Goal: Find specific page/section: Find specific page/section

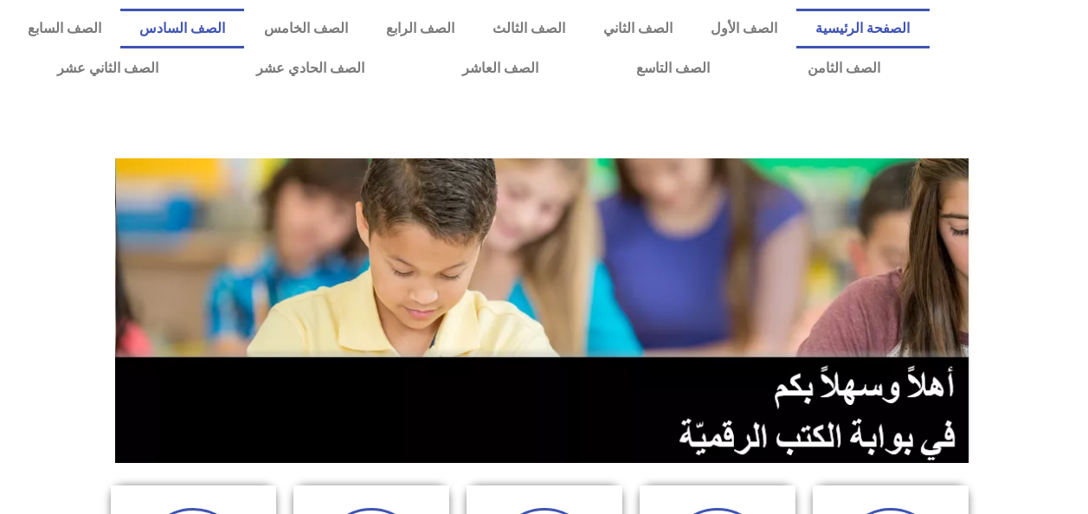
click at [244, 35] on link "الصف السادس" at bounding box center [182, 29] width 124 height 40
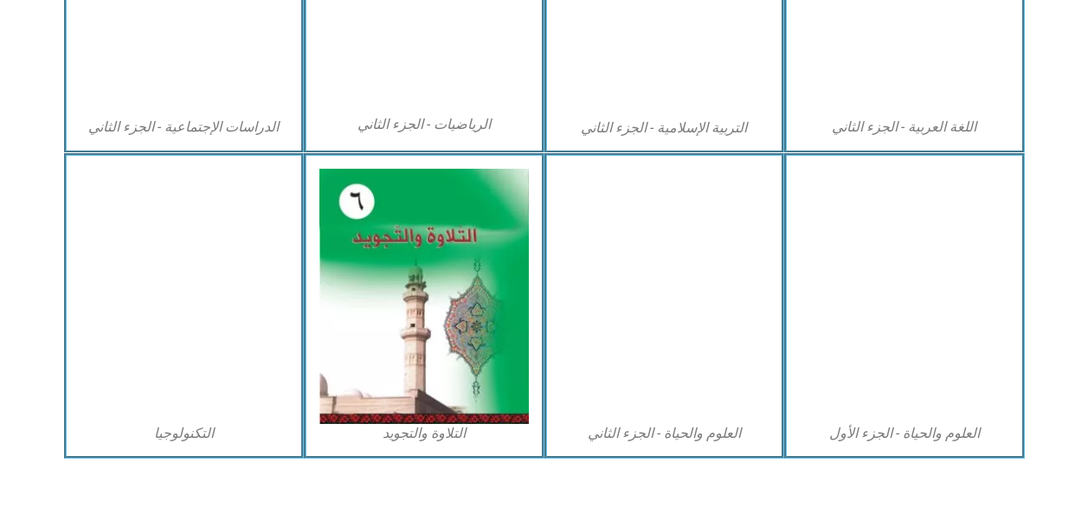
scroll to position [1014, 0]
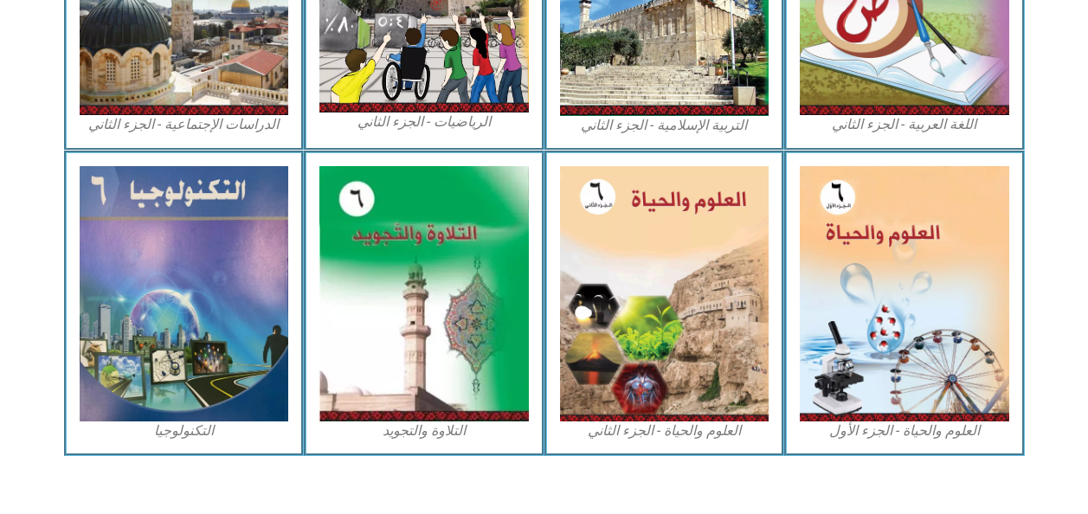
click at [976, 365] on img at bounding box center [905, 293] width 210 height 255
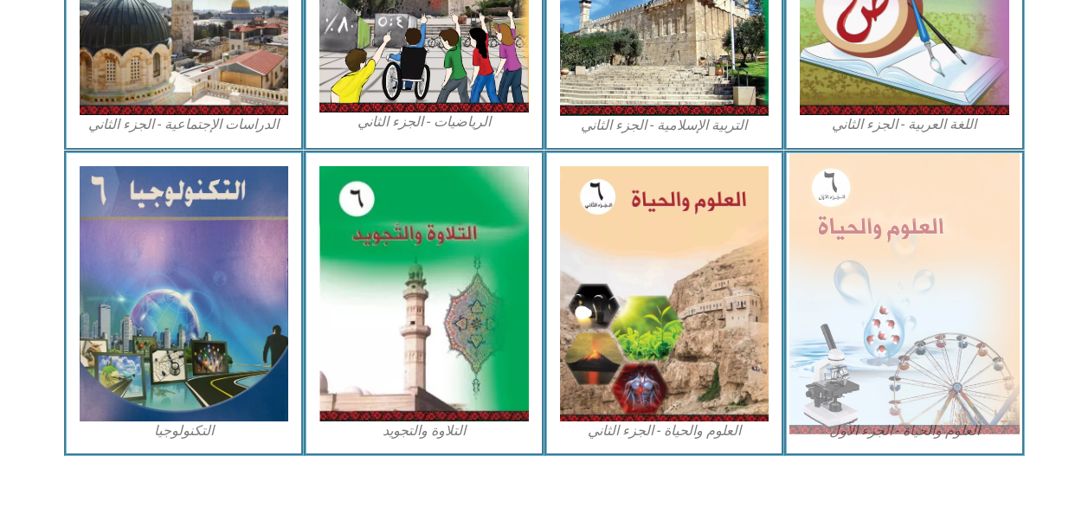
click at [946, 365] on img at bounding box center [905, 293] width 230 height 281
click at [944, 365] on img at bounding box center [905, 293] width 230 height 281
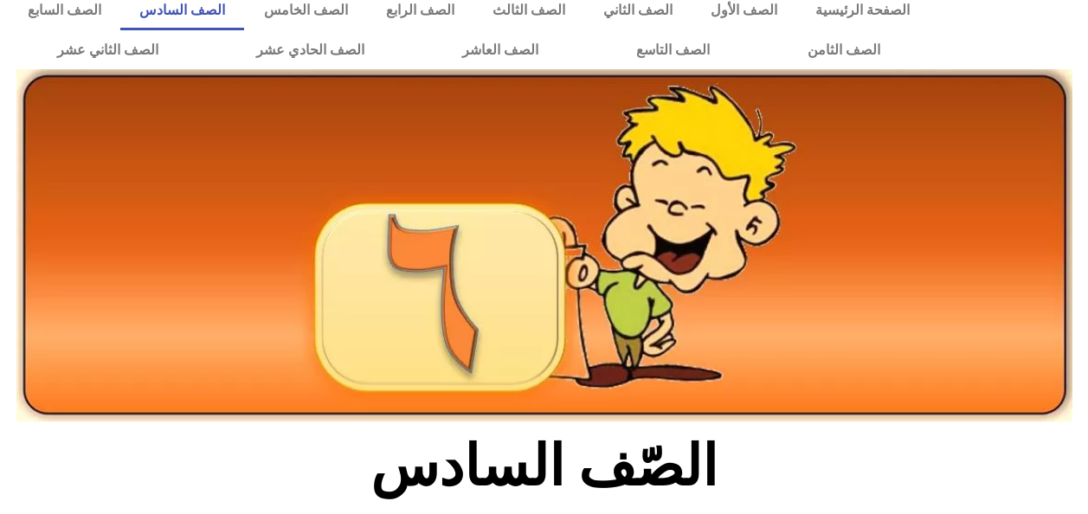
scroll to position [0, 0]
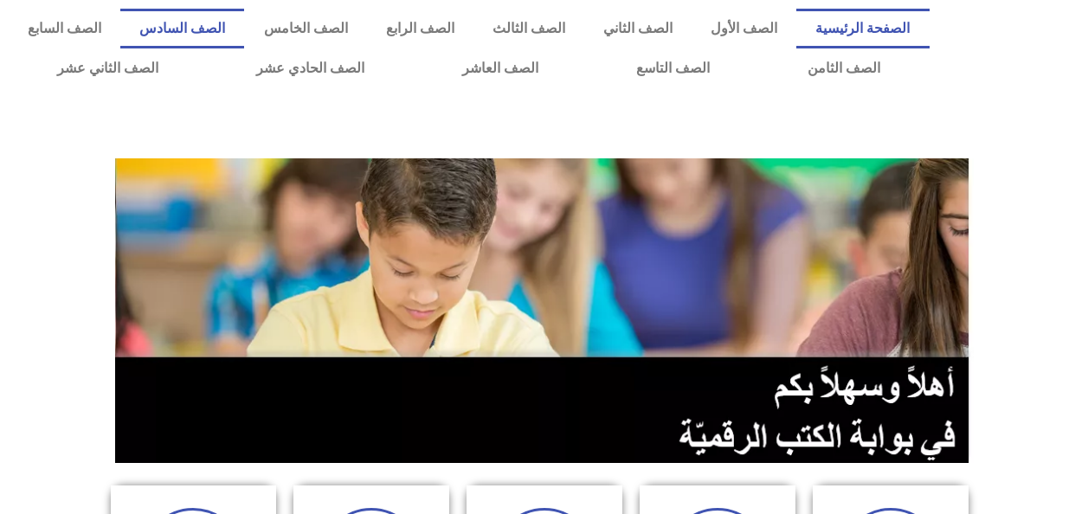
click at [244, 23] on link "الصف السادس" at bounding box center [182, 29] width 124 height 40
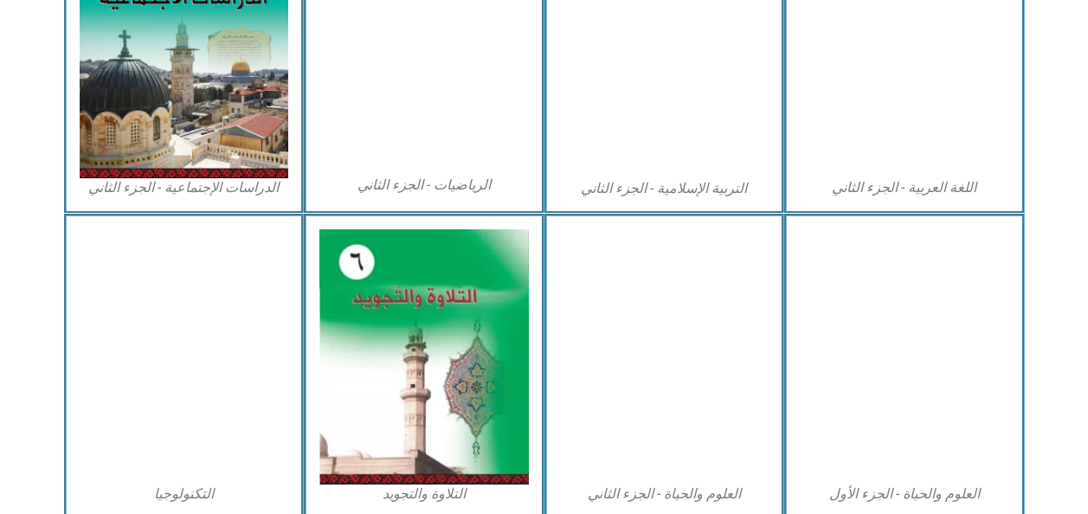
scroll to position [946, 0]
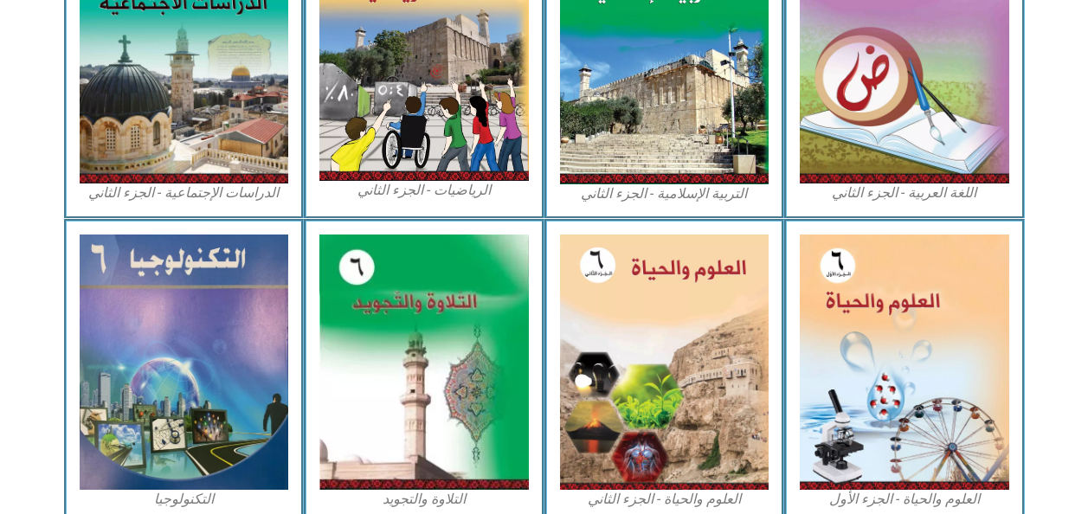
click at [872, 349] on img at bounding box center [905, 362] width 210 height 255
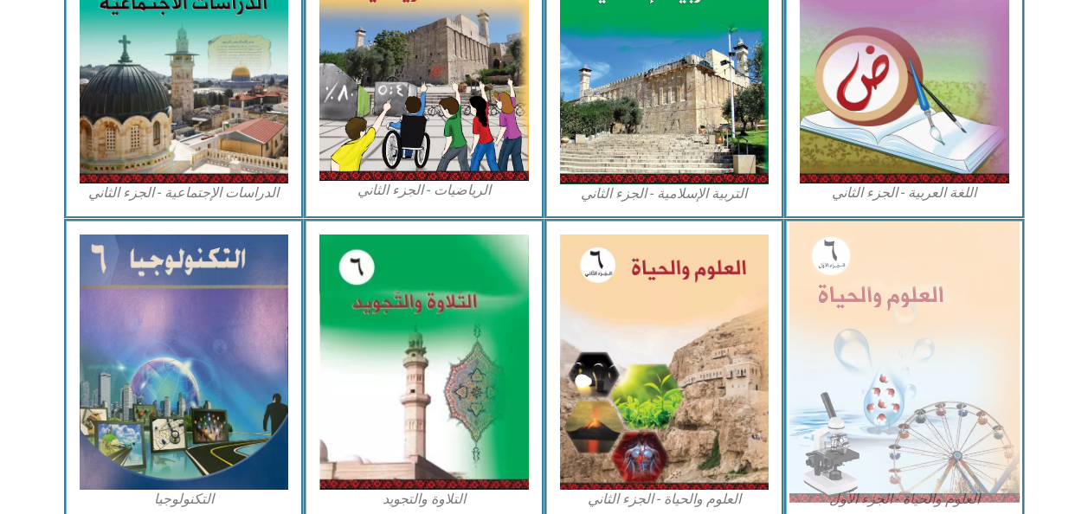
click at [985, 446] on img at bounding box center [905, 362] width 230 height 281
click at [987, 452] on img at bounding box center [905, 362] width 230 height 281
click at [991, 451] on img at bounding box center [905, 362] width 230 height 281
click at [999, 467] on img at bounding box center [905, 362] width 230 height 281
click at [999, 468] on img at bounding box center [905, 362] width 230 height 281
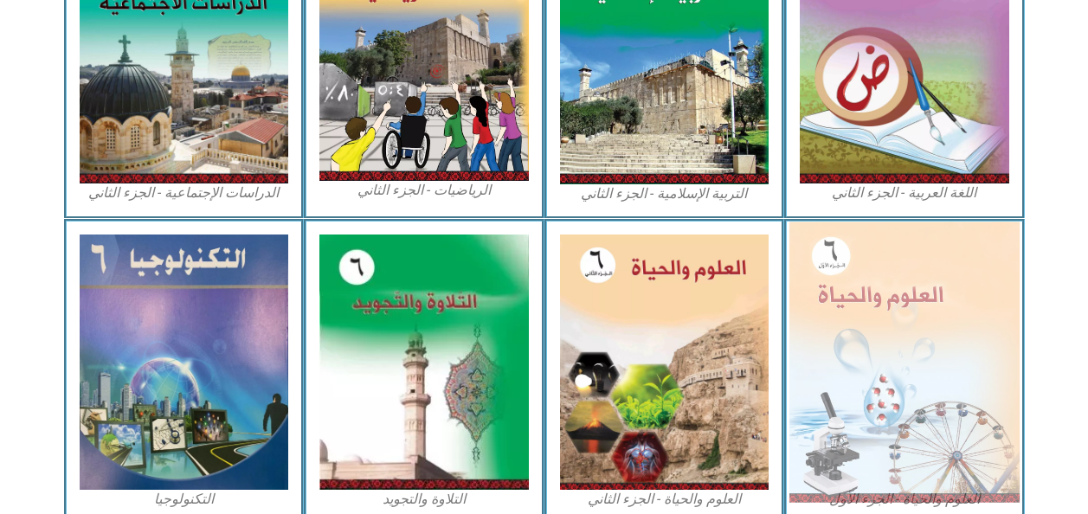
click at [1004, 462] on img at bounding box center [905, 362] width 230 height 281
click at [1000, 416] on img at bounding box center [905, 362] width 230 height 281
click at [991, 394] on img at bounding box center [905, 362] width 230 height 281
click at [983, 388] on img at bounding box center [905, 362] width 230 height 281
click at [985, 386] on img at bounding box center [905, 362] width 230 height 281
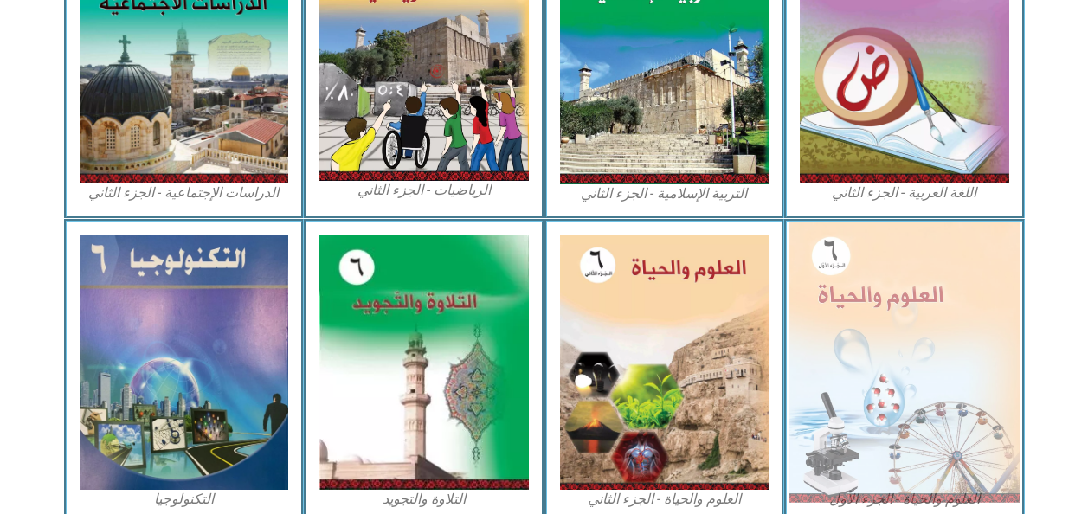
click at [984, 384] on img at bounding box center [905, 362] width 230 height 281
click at [980, 396] on img at bounding box center [905, 362] width 230 height 281
click at [974, 396] on img at bounding box center [905, 362] width 230 height 281
click at [978, 410] on img at bounding box center [905, 362] width 230 height 281
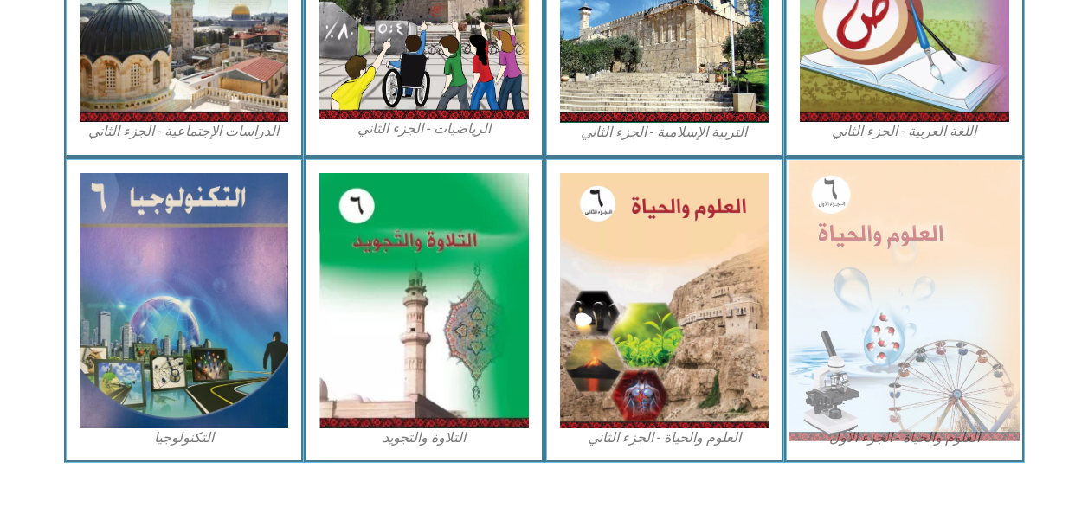
scroll to position [999, 0]
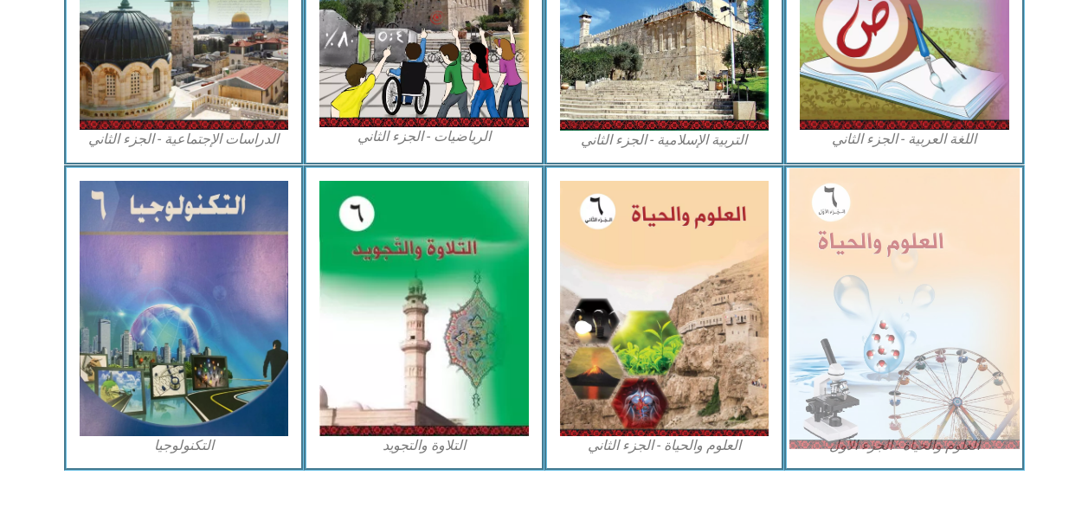
click at [985, 356] on img at bounding box center [905, 308] width 230 height 281
click at [982, 362] on img at bounding box center [905, 308] width 230 height 281
click at [987, 365] on img at bounding box center [905, 308] width 230 height 281
click at [992, 371] on img at bounding box center [905, 308] width 230 height 281
click at [978, 436] on img at bounding box center [905, 308] width 230 height 281
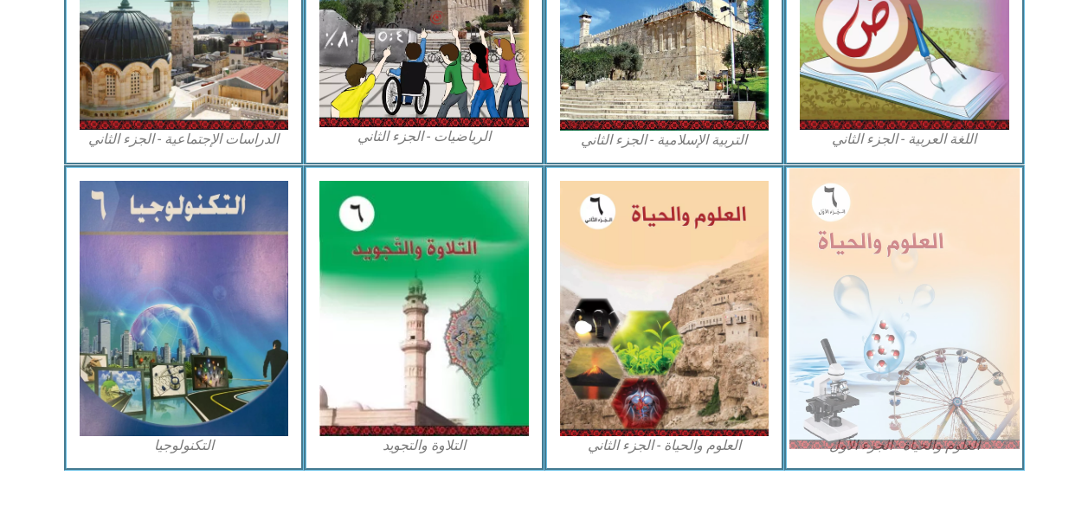
click at [968, 436] on img at bounding box center [905, 308] width 230 height 281
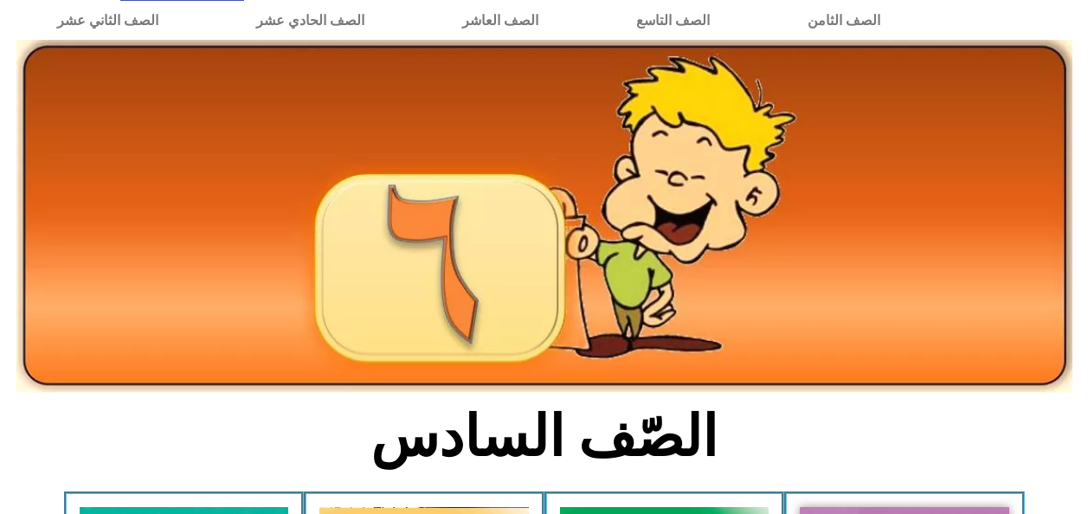
scroll to position [0, 0]
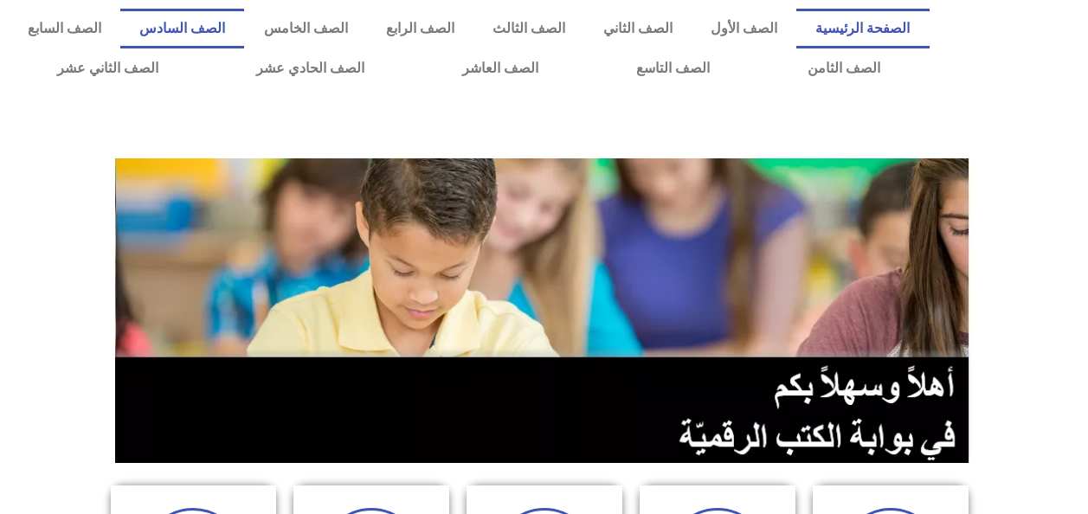
click at [244, 35] on link "الصف السادس" at bounding box center [182, 29] width 124 height 40
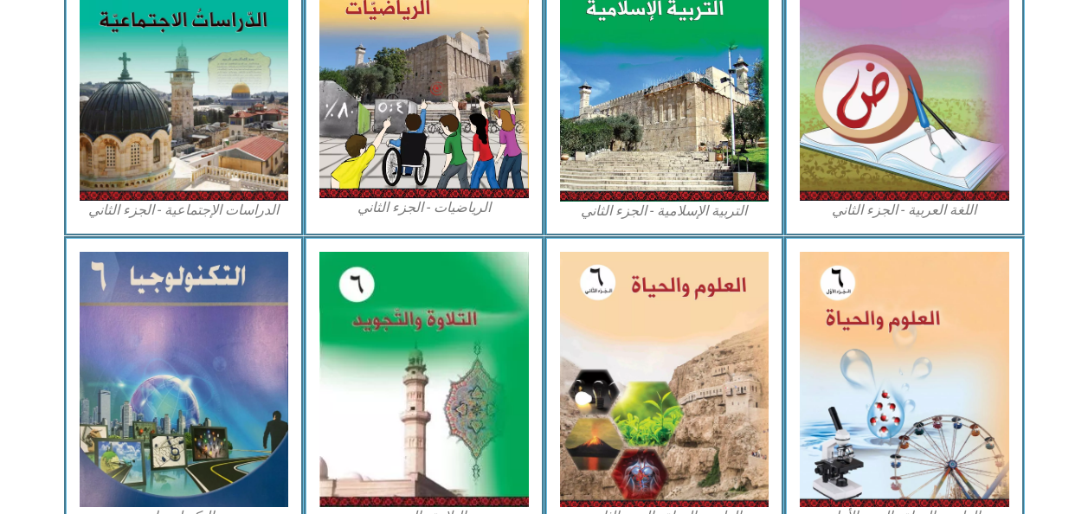
scroll to position [1032, 0]
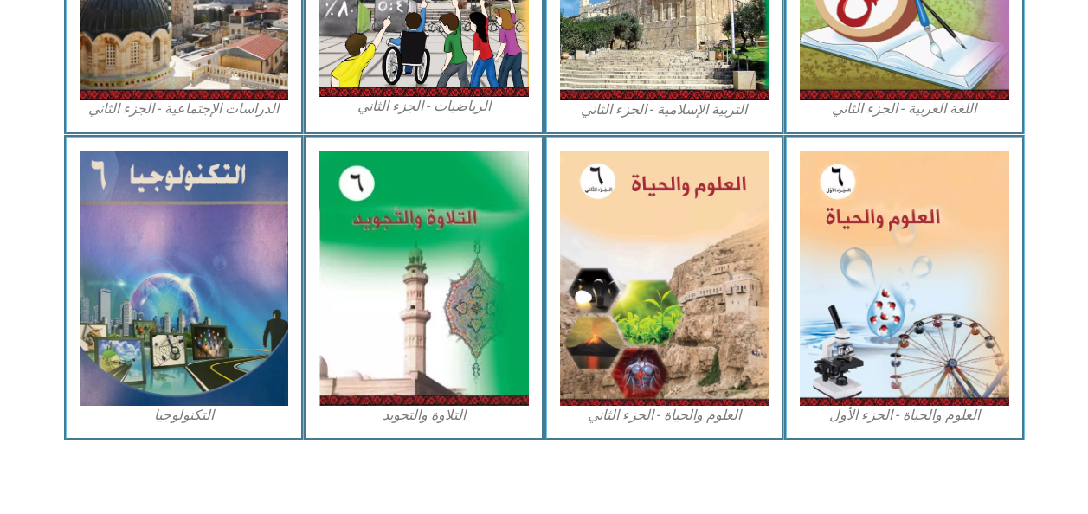
click at [866, 339] on img at bounding box center [905, 278] width 210 height 255
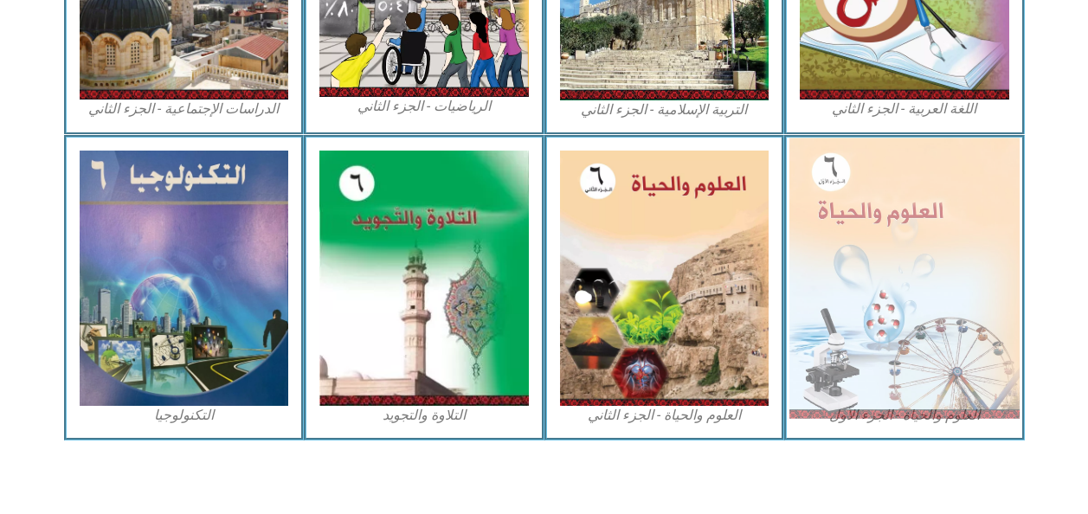
click at [976, 418] on img at bounding box center [905, 278] width 230 height 281
click at [964, 345] on img at bounding box center [905, 278] width 230 height 281
click at [972, 348] on img at bounding box center [905, 278] width 230 height 281
click at [978, 345] on img at bounding box center [905, 278] width 230 height 281
click at [983, 342] on img at bounding box center [905, 278] width 230 height 281
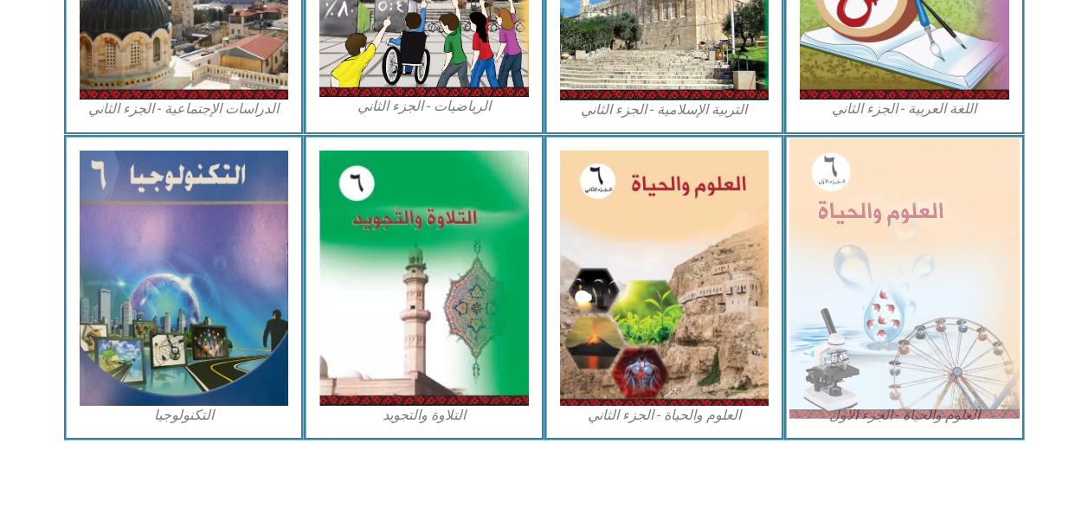
click at [983, 339] on img at bounding box center [905, 278] width 230 height 281
click at [979, 334] on img at bounding box center [905, 278] width 230 height 281
click at [978, 331] on img at bounding box center [905, 278] width 230 height 281
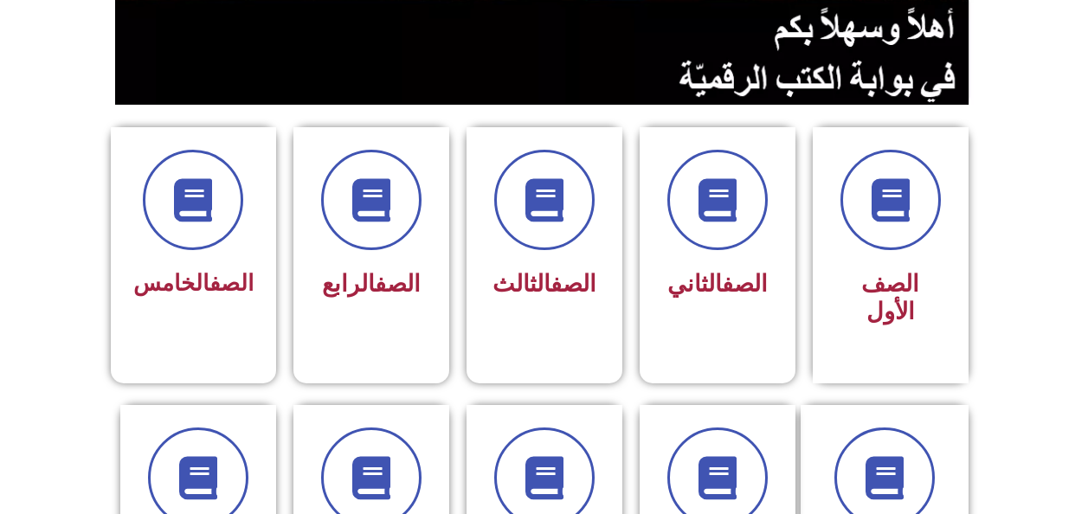
scroll to position [363, 0]
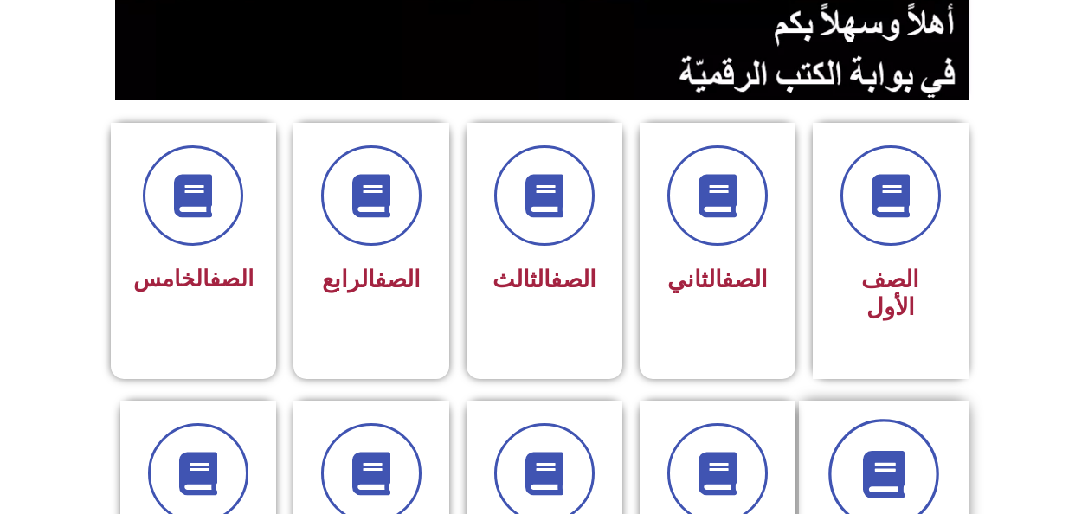
click at [856, 468] on span at bounding box center [884, 474] width 111 height 111
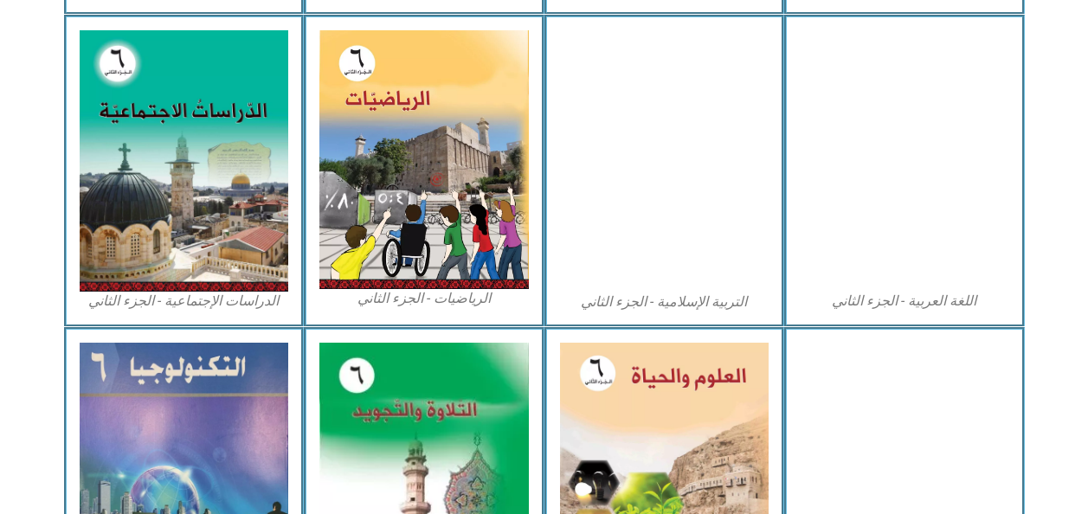
scroll to position [839, 0]
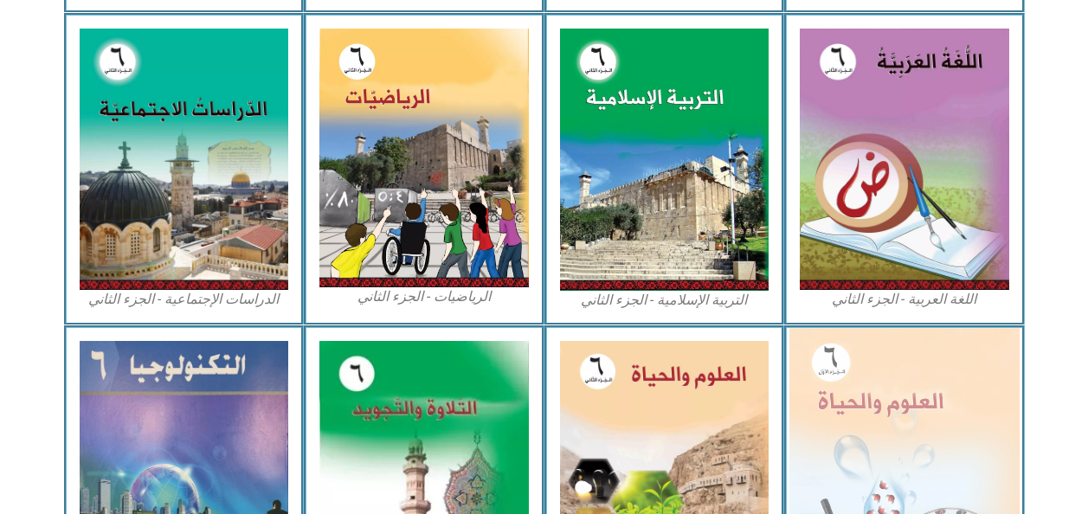
click at [851, 423] on img at bounding box center [905, 468] width 230 height 281
click at [978, 435] on img at bounding box center [905, 468] width 230 height 281
click at [984, 442] on img at bounding box center [905, 468] width 230 height 281
click at [991, 448] on img at bounding box center [905, 468] width 230 height 281
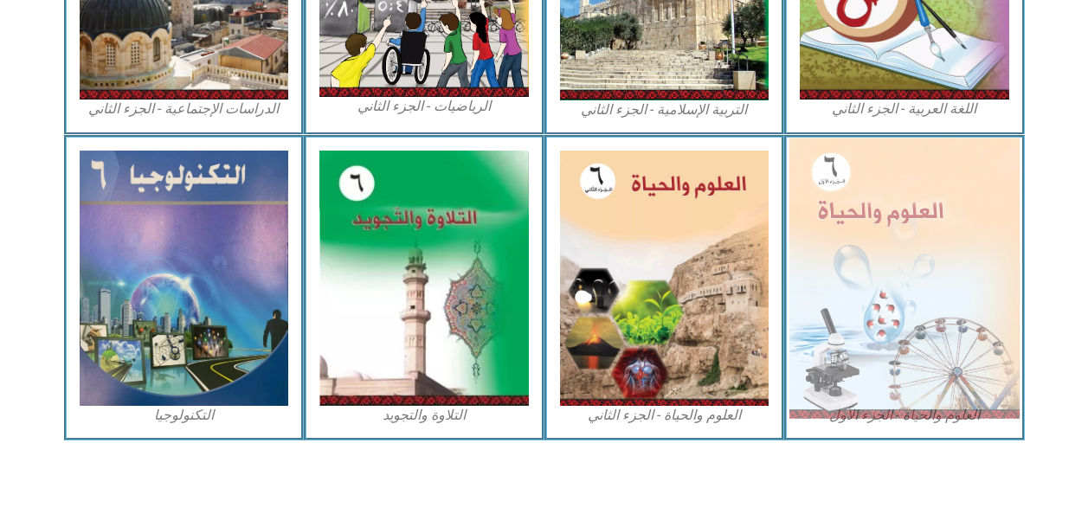
scroll to position [1032, 0]
click at [985, 238] on img at bounding box center [905, 278] width 230 height 281
click at [979, 230] on img at bounding box center [905, 278] width 230 height 281
click at [977, 238] on img at bounding box center [905, 278] width 230 height 281
click at [978, 237] on img at bounding box center [905, 278] width 230 height 281
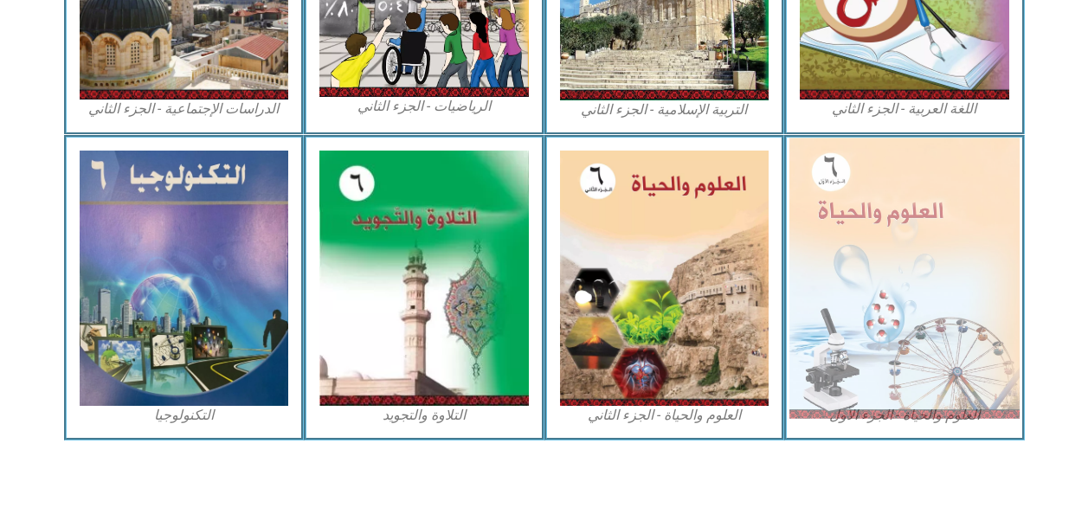
click at [946, 331] on img at bounding box center [905, 278] width 230 height 281
click at [927, 320] on img at bounding box center [905, 278] width 230 height 281
click at [927, 310] on img at bounding box center [905, 278] width 230 height 281
click at [928, 306] on img at bounding box center [905, 278] width 230 height 281
click at [923, 298] on img at bounding box center [905, 278] width 230 height 281
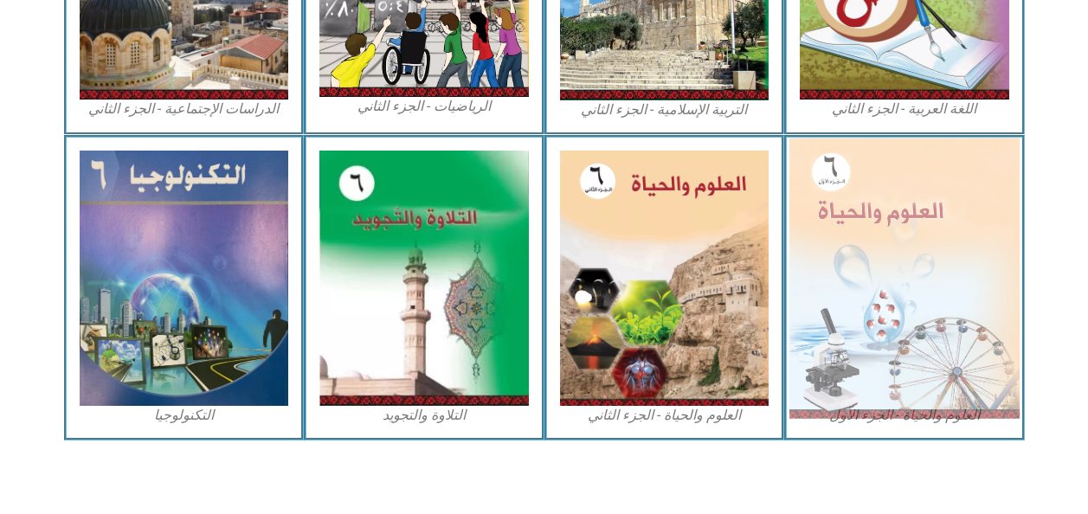
click at [926, 296] on img at bounding box center [905, 278] width 230 height 281
click at [924, 299] on img at bounding box center [905, 278] width 230 height 281
click at [914, 300] on img at bounding box center [905, 278] width 230 height 281
click at [914, 294] on img at bounding box center [905, 278] width 230 height 281
click at [918, 287] on img at bounding box center [905, 278] width 230 height 281
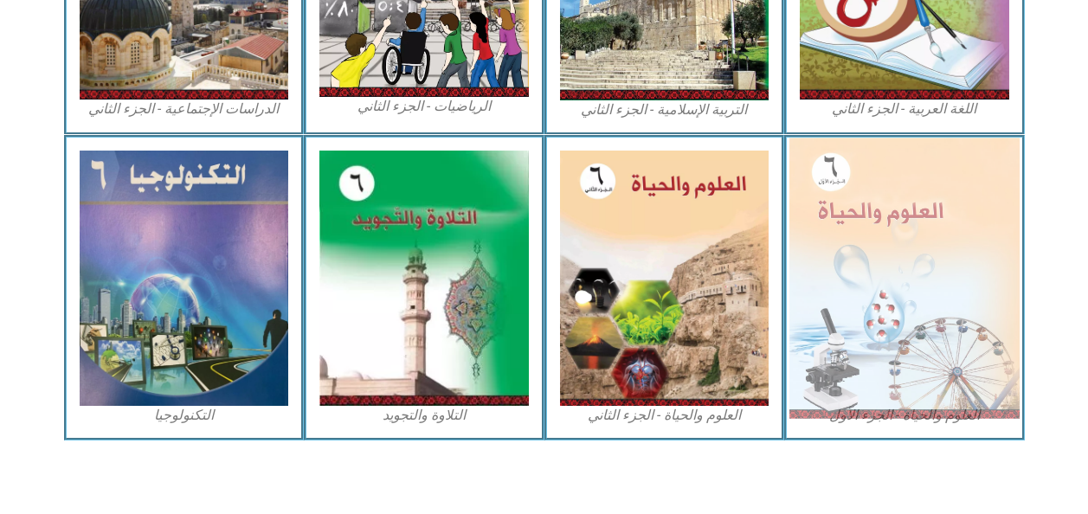
click at [919, 285] on img at bounding box center [905, 278] width 230 height 281
click at [920, 283] on img at bounding box center [905, 278] width 230 height 281
click at [927, 271] on img at bounding box center [905, 278] width 230 height 281
click at [932, 261] on img at bounding box center [905, 278] width 230 height 281
click at [933, 258] on img at bounding box center [905, 278] width 230 height 281
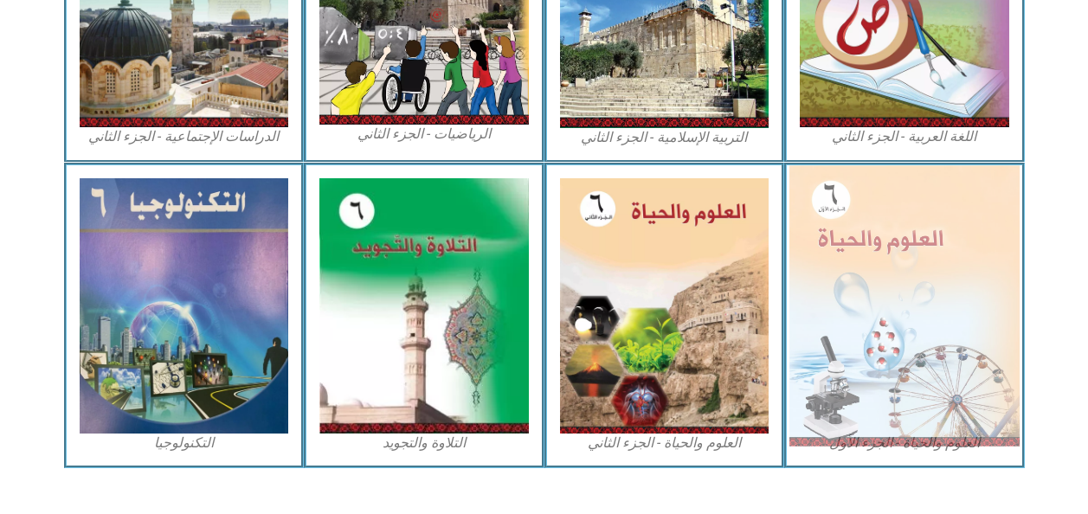
scroll to position [988, 0]
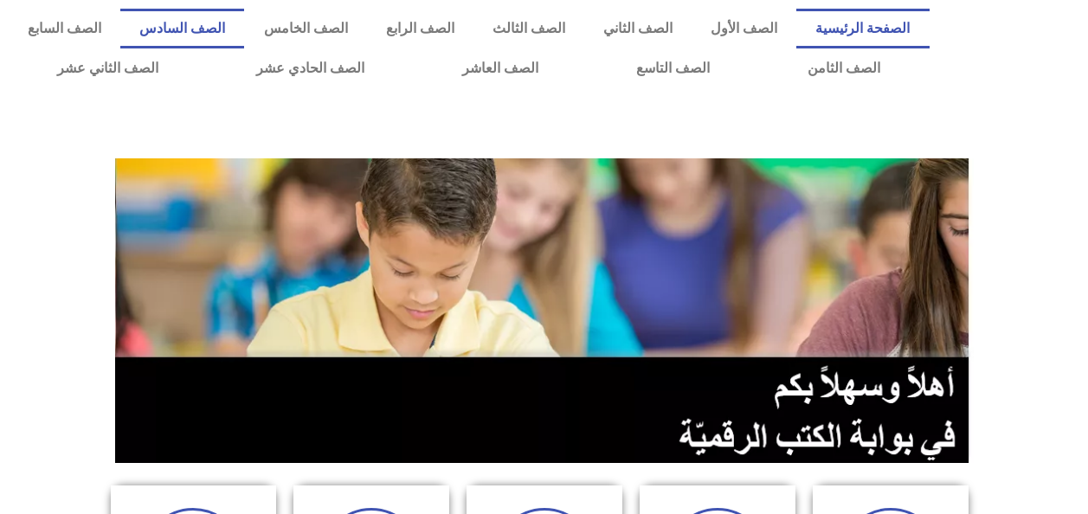
click at [244, 31] on link "الصف السادس" at bounding box center [182, 29] width 124 height 40
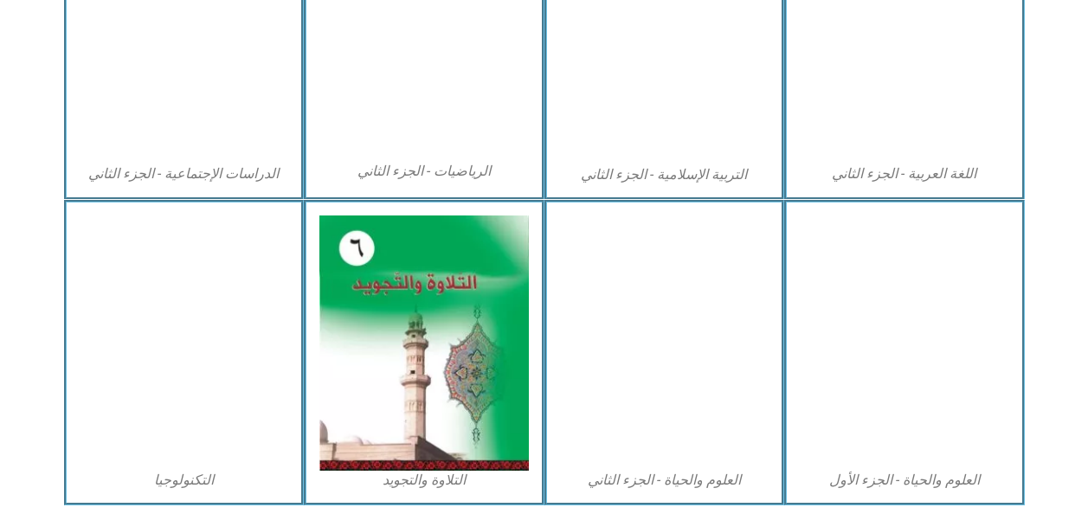
scroll to position [990, 0]
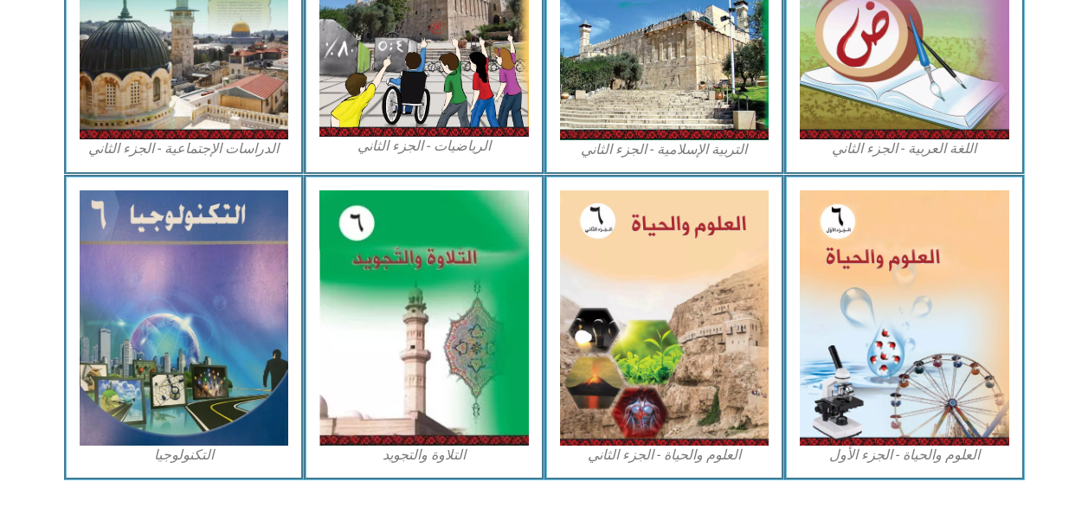
click at [934, 338] on img at bounding box center [905, 317] width 210 height 255
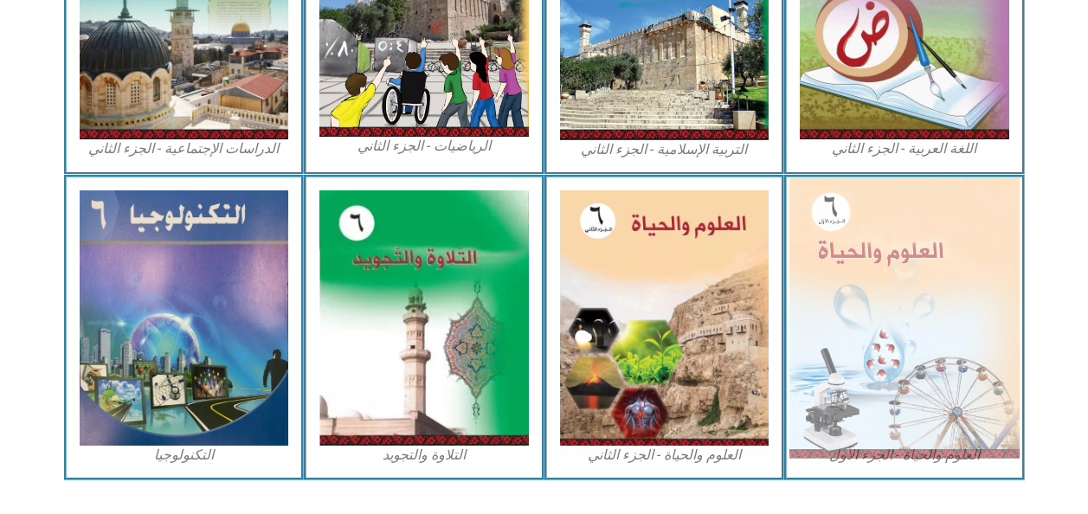
click at [987, 421] on img at bounding box center [905, 318] width 230 height 281
click at [996, 422] on img at bounding box center [905, 318] width 230 height 281
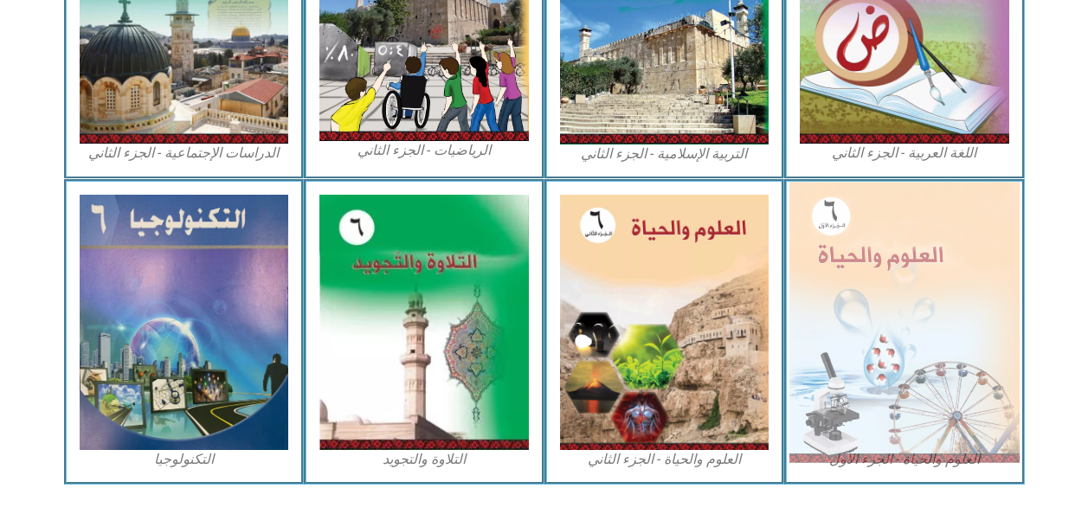
scroll to position [993, 0]
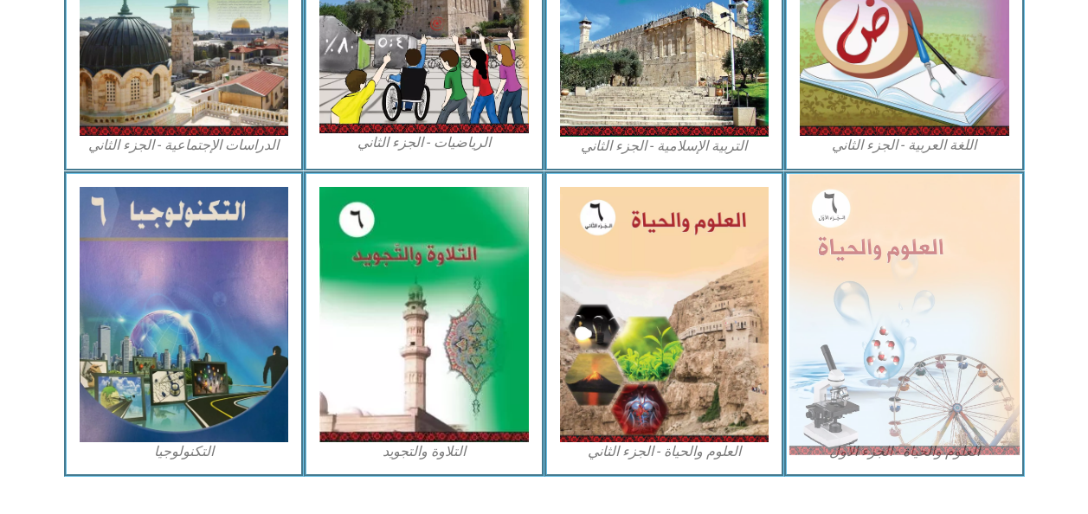
click at [1020, 404] on img at bounding box center [905, 314] width 230 height 281
click at [1020, 396] on img at bounding box center [905, 314] width 230 height 281
click at [975, 351] on img at bounding box center [905, 314] width 230 height 281
click at [990, 343] on img at bounding box center [905, 314] width 230 height 281
click at [991, 352] on img at bounding box center [905, 314] width 230 height 281
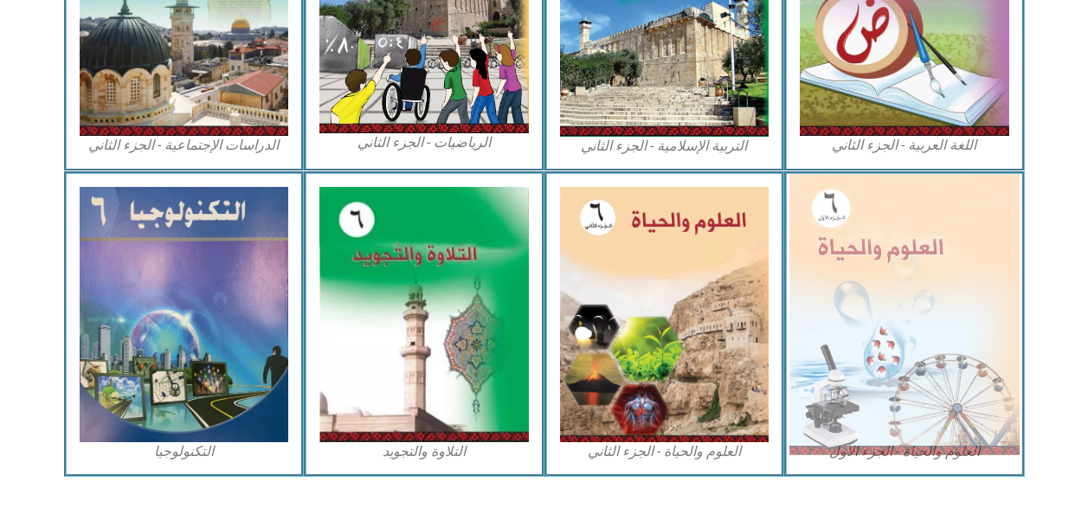
click at [993, 358] on img at bounding box center [905, 314] width 230 height 281
click at [987, 371] on img at bounding box center [905, 314] width 230 height 281
click at [937, 450] on img at bounding box center [905, 314] width 230 height 281
click at [906, 435] on img at bounding box center [905, 314] width 230 height 281
click at [888, 410] on img at bounding box center [905, 314] width 230 height 281
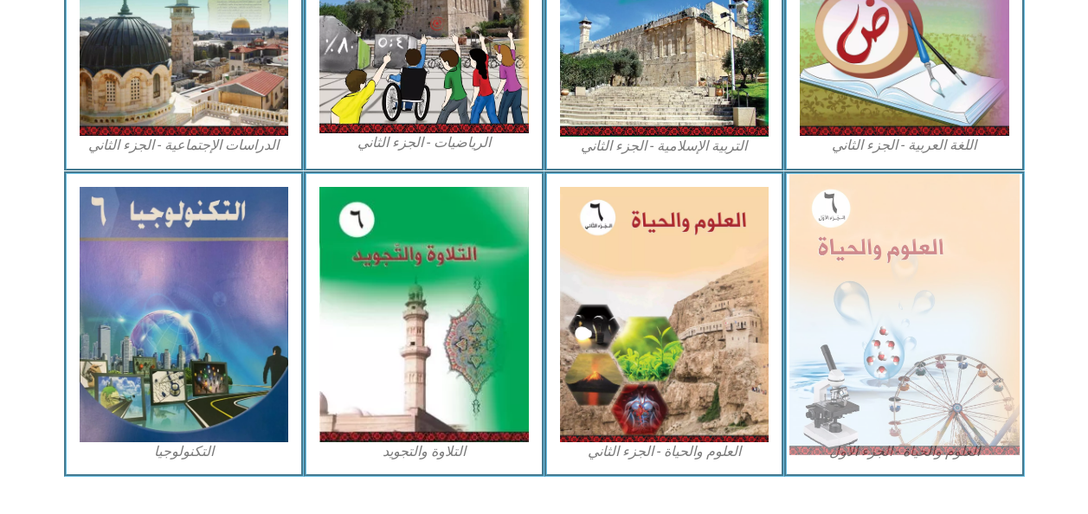
click at [886, 400] on img at bounding box center [905, 314] width 230 height 281
click at [883, 397] on img at bounding box center [905, 314] width 230 height 281
click at [937, 386] on img at bounding box center [905, 314] width 230 height 281
click at [927, 377] on img at bounding box center [905, 314] width 230 height 281
click at [923, 378] on img at bounding box center [905, 314] width 230 height 281
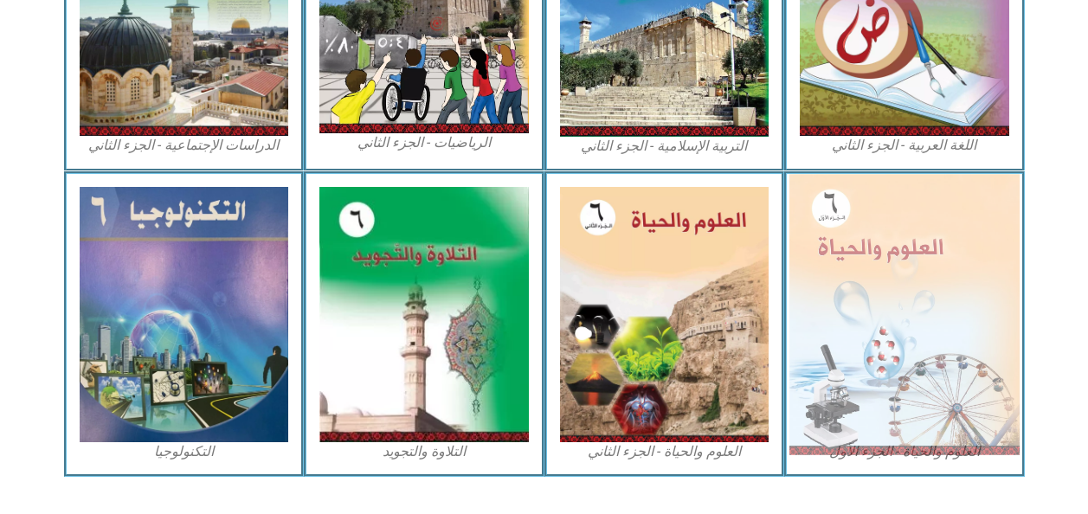
click at [923, 375] on img at bounding box center [905, 314] width 230 height 281
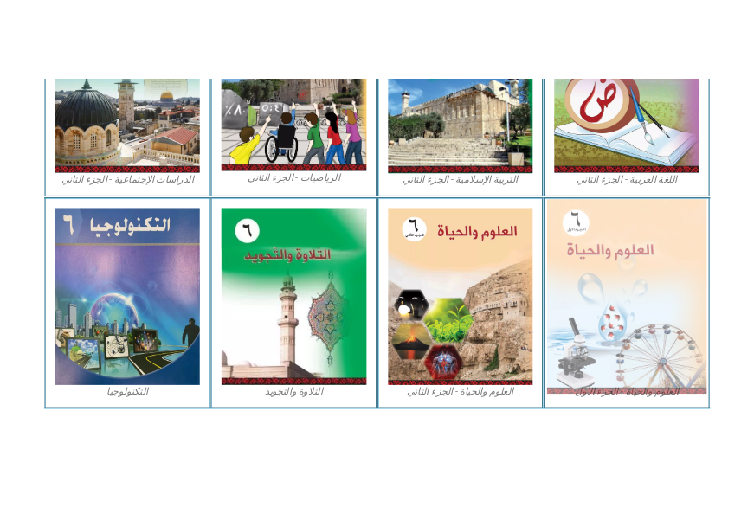
scroll to position [904, 0]
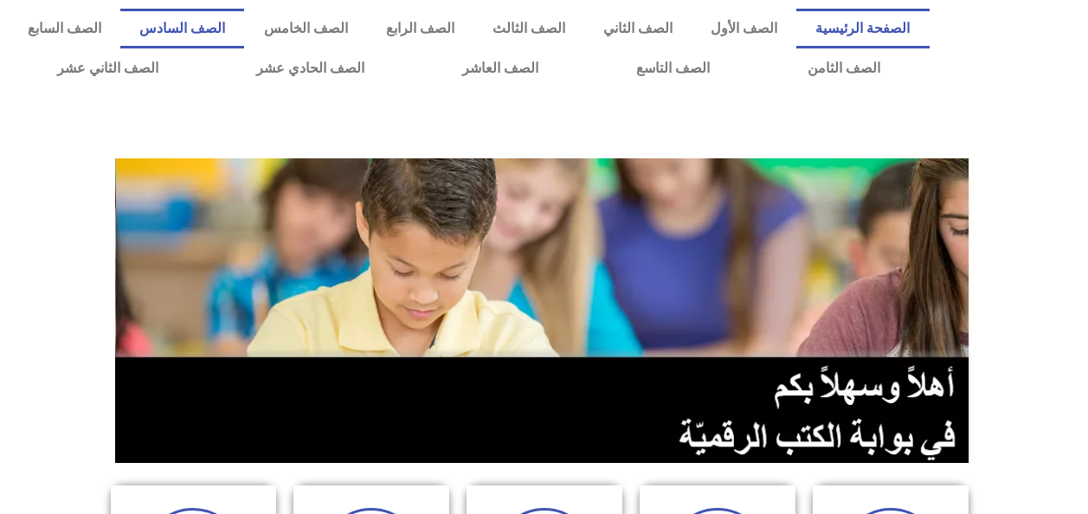
click at [244, 35] on link "الصف السادس" at bounding box center [182, 29] width 124 height 40
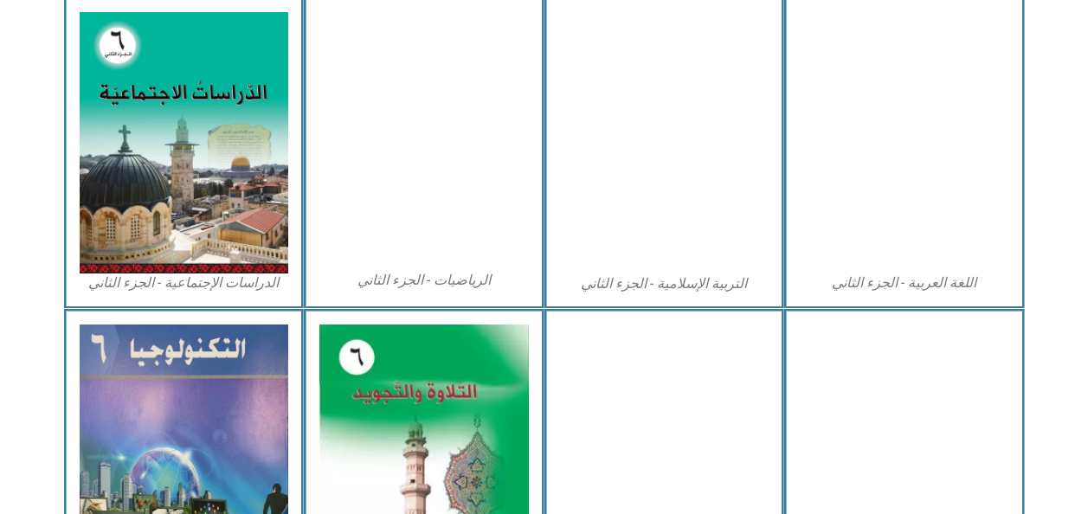
scroll to position [856, 0]
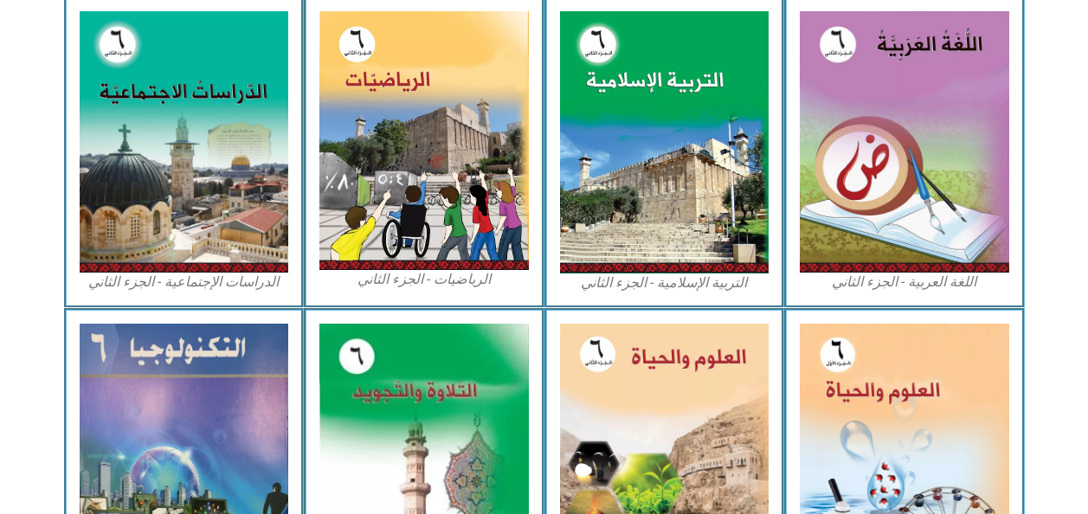
click at [884, 424] on img at bounding box center [905, 451] width 210 height 255
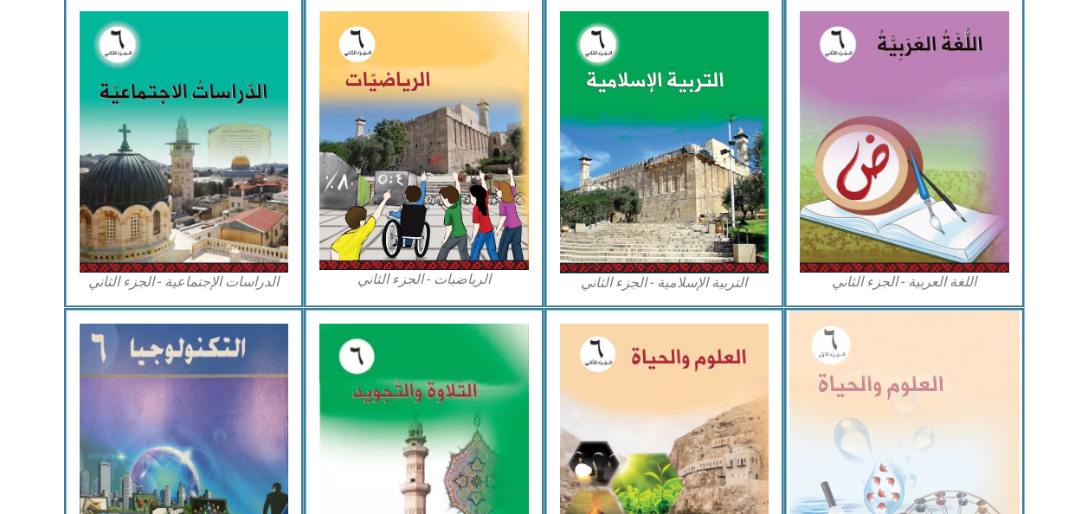
click at [982, 457] on img at bounding box center [905, 451] width 230 height 281
click at [985, 445] on img at bounding box center [905, 451] width 230 height 281
click at [983, 443] on img at bounding box center [905, 451] width 230 height 281
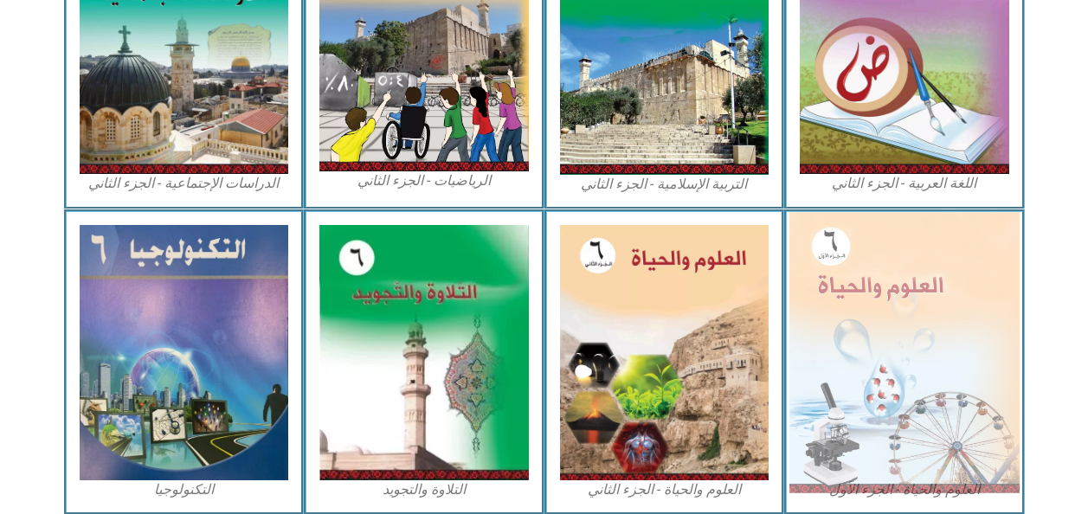
scroll to position [969, 0]
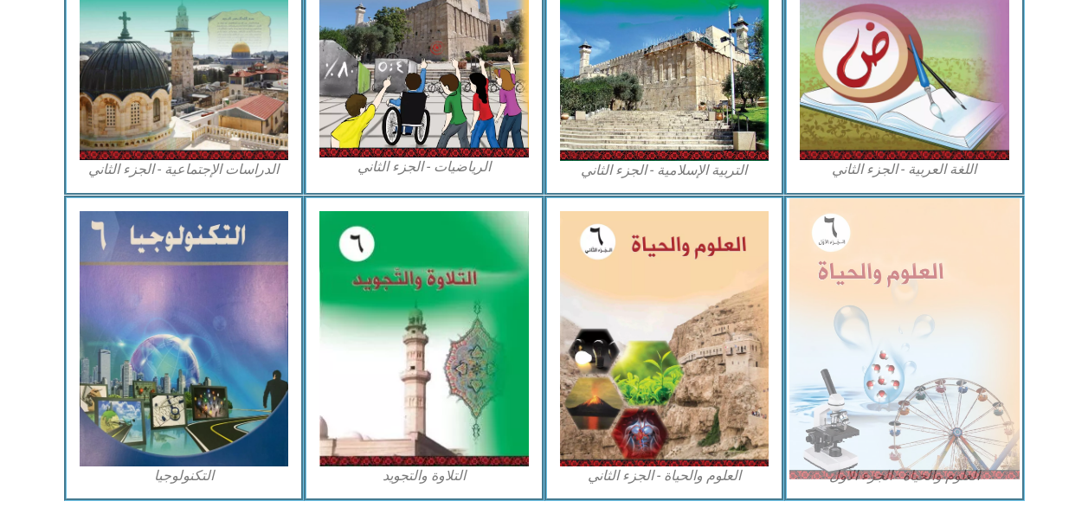
click at [968, 363] on img at bounding box center [905, 338] width 230 height 281
click at [978, 374] on img at bounding box center [905, 338] width 230 height 281
click at [980, 379] on img at bounding box center [905, 338] width 230 height 281
click at [982, 388] on img at bounding box center [905, 338] width 230 height 281
click at [958, 442] on img at bounding box center [905, 338] width 230 height 281
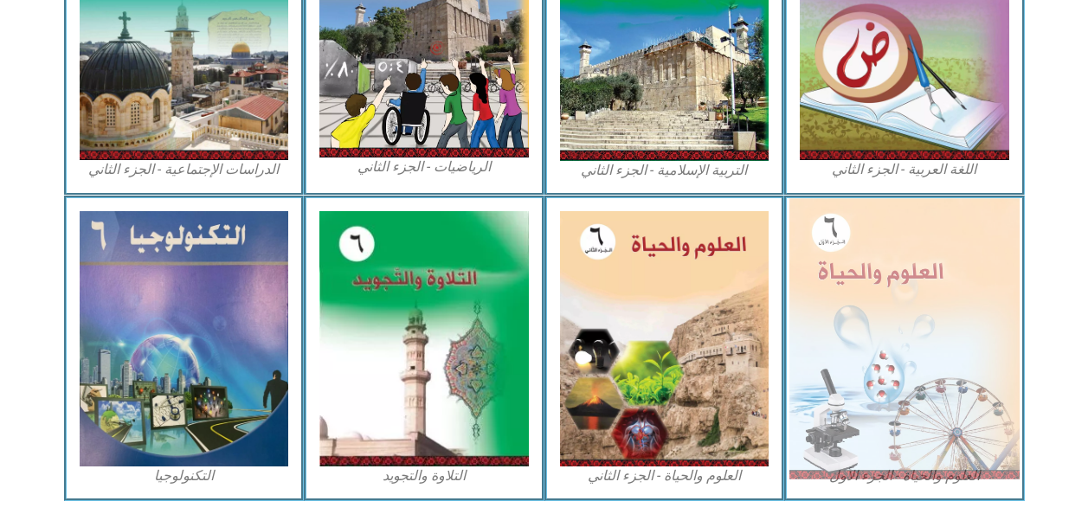
click at [969, 436] on img at bounding box center [905, 338] width 230 height 281
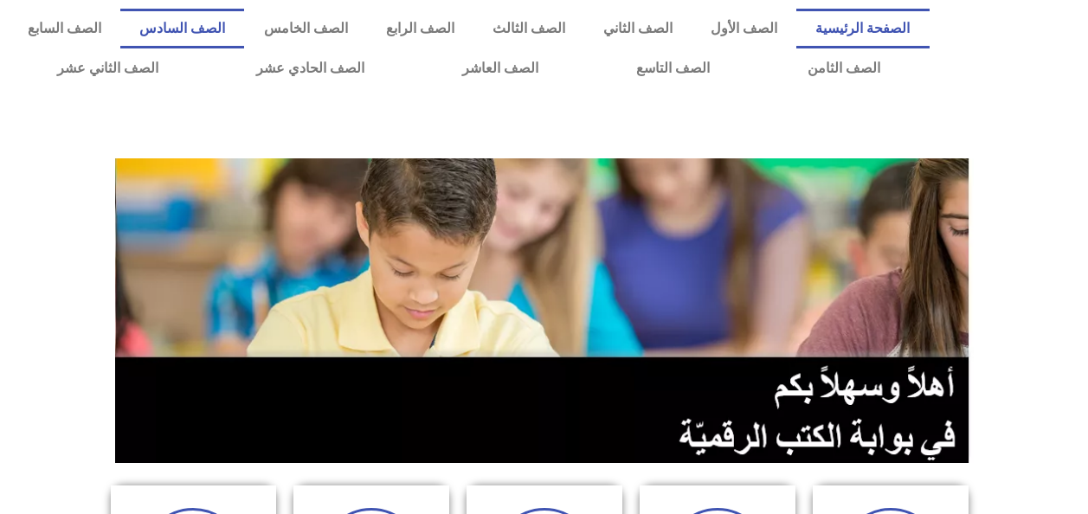
click at [244, 27] on link "الصف السادس" at bounding box center [182, 29] width 124 height 40
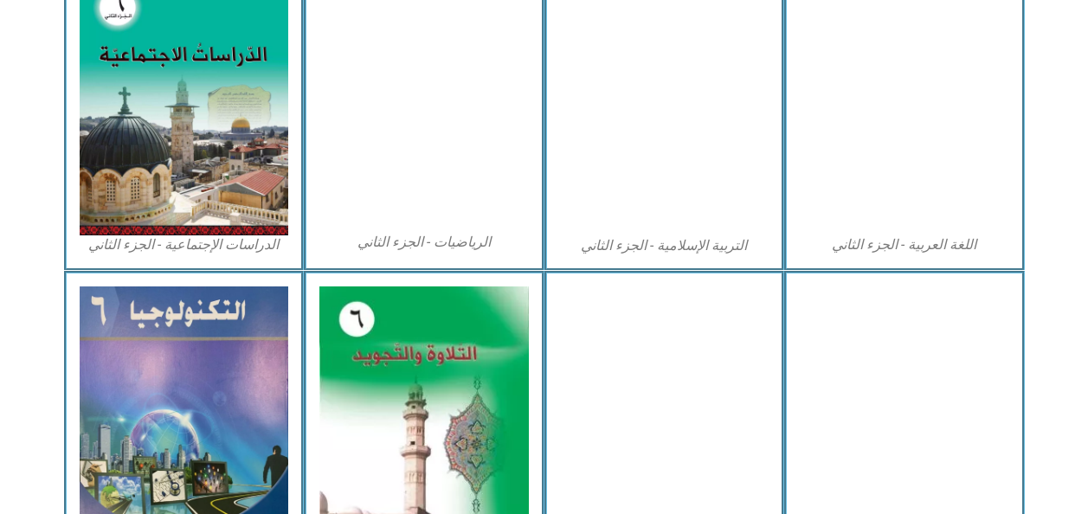
scroll to position [906, 0]
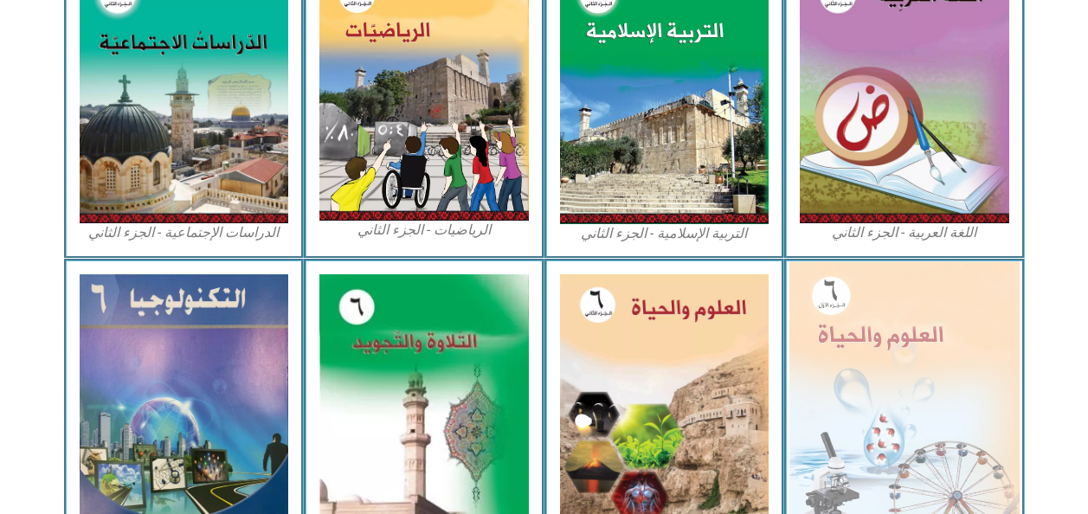
click at [974, 427] on img at bounding box center [905, 401] width 230 height 281
click at [992, 428] on img at bounding box center [905, 401] width 230 height 281
click at [998, 427] on img at bounding box center [905, 401] width 230 height 281
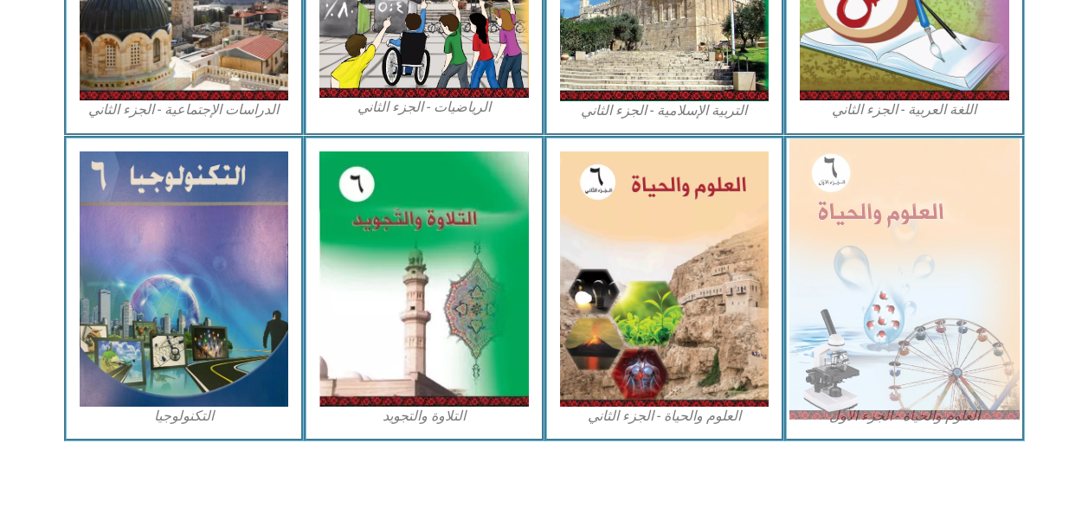
scroll to position [1032, 0]
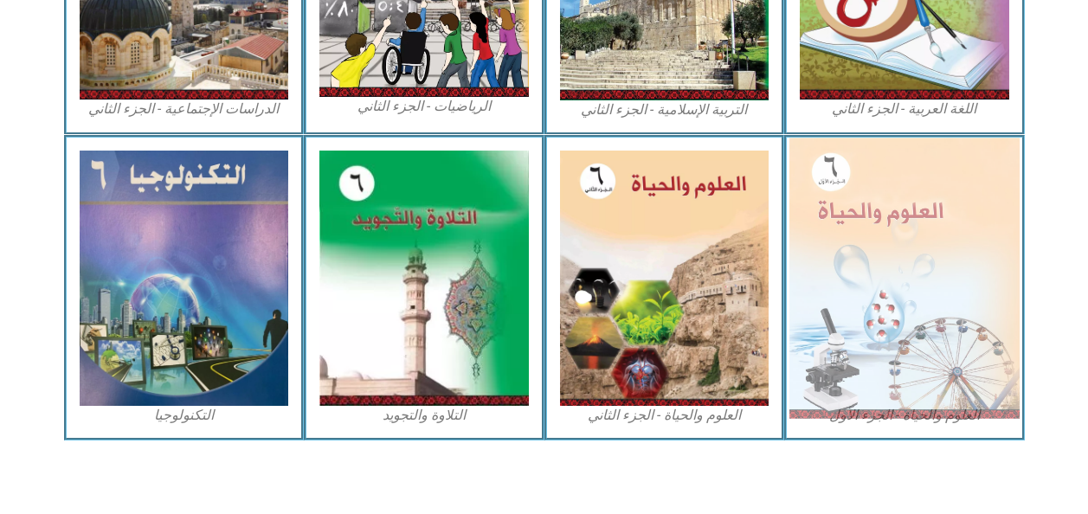
click at [968, 260] on img at bounding box center [905, 278] width 230 height 281
click at [965, 256] on img at bounding box center [905, 278] width 230 height 281
click at [959, 251] on img at bounding box center [905, 278] width 230 height 281
click at [861, 343] on img at bounding box center [905, 278] width 230 height 281
click at [867, 354] on img at bounding box center [905, 278] width 230 height 281
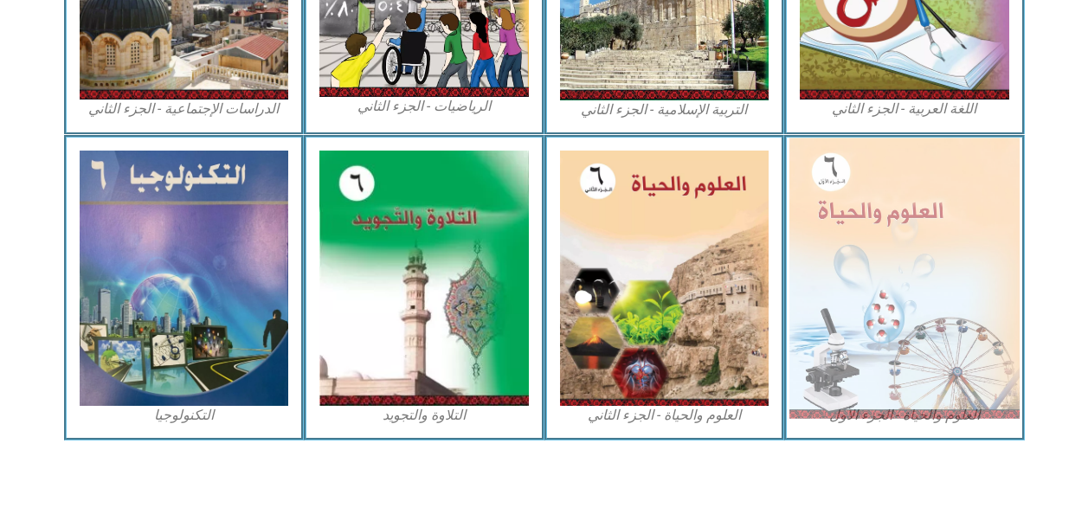
click at [871, 376] on img at bounding box center [905, 278] width 230 height 281
click at [890, 418] on img at bounding box center [905, 278] width 230 height 281
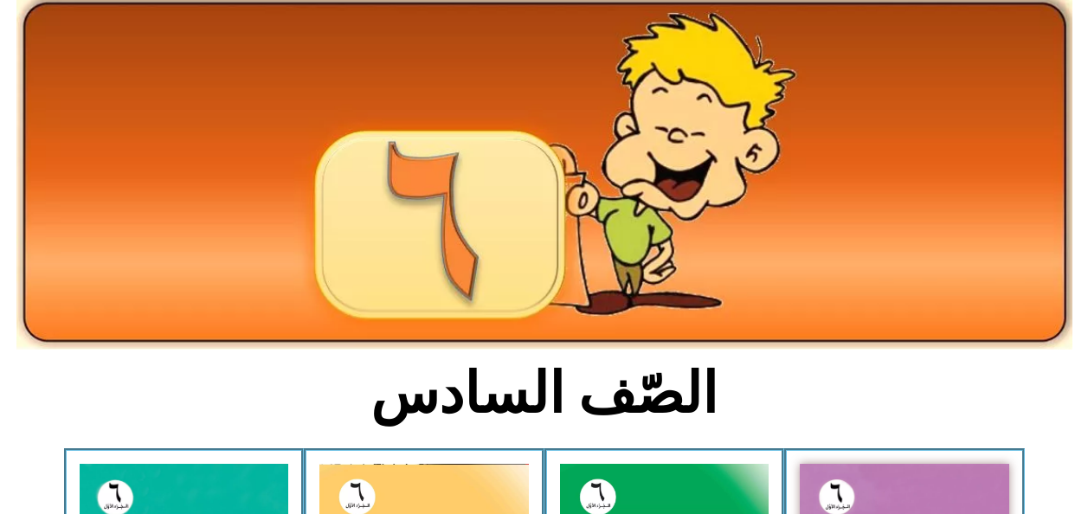
scroll to position [0, 0]
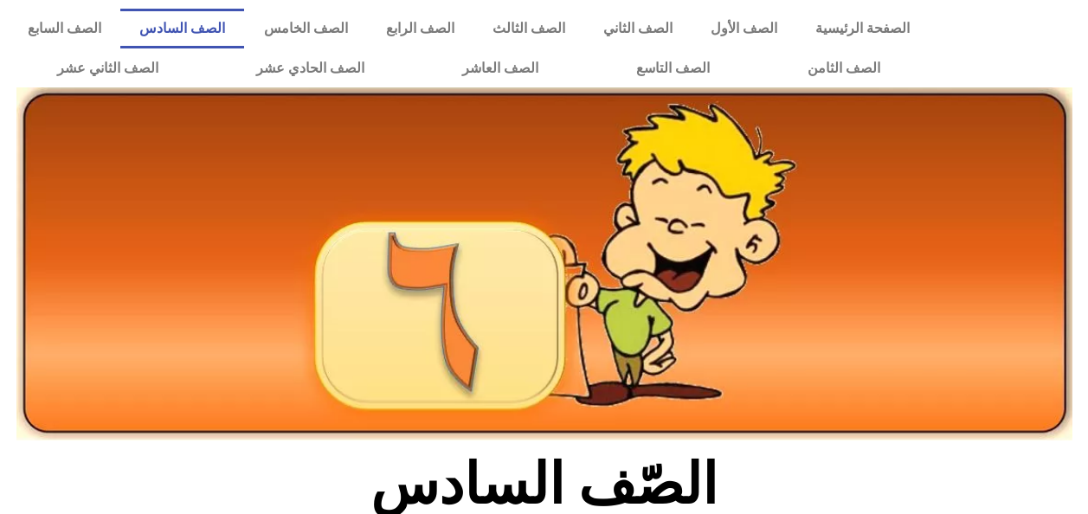
click at [244, 36] on link "الصف السادس" at bounding box center [182, 29] width 124 height 40
click at [363, 32] on link "الصف الخامس" at bounding box center [305, 29] width 122 height 40
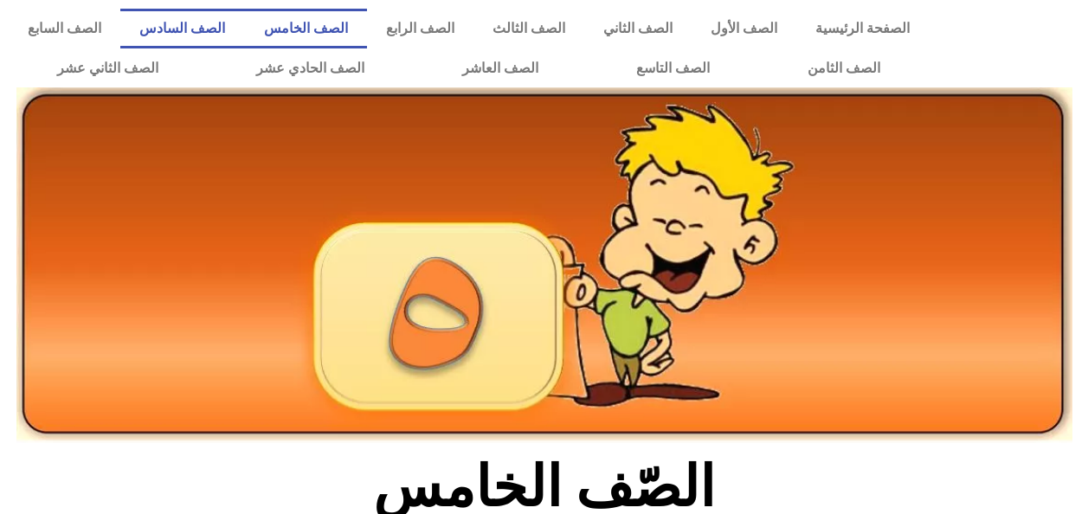
click at [244, 31] on link "الصف السادس" at bounding box center [182, 29] width 124 height 40
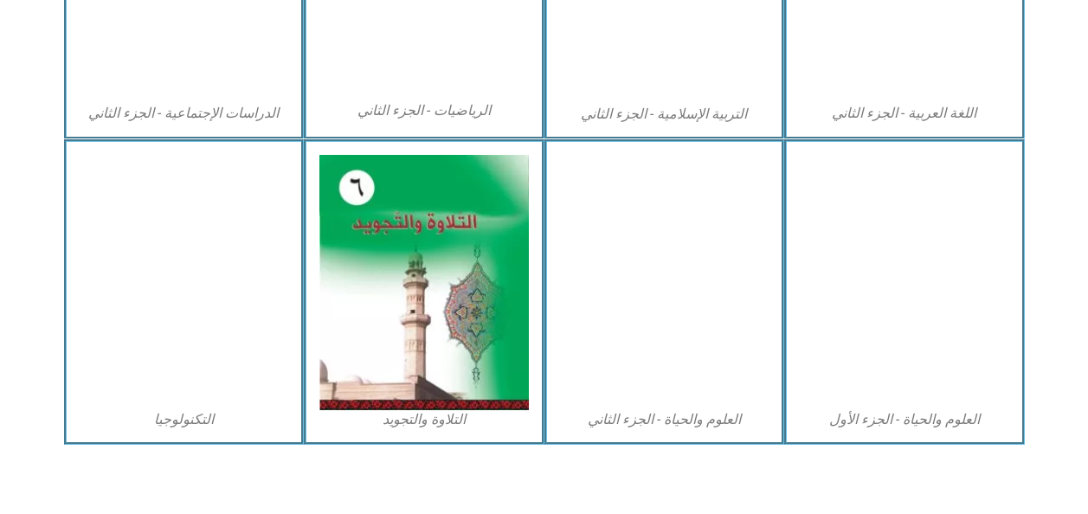
scroll to position [1032, 0]
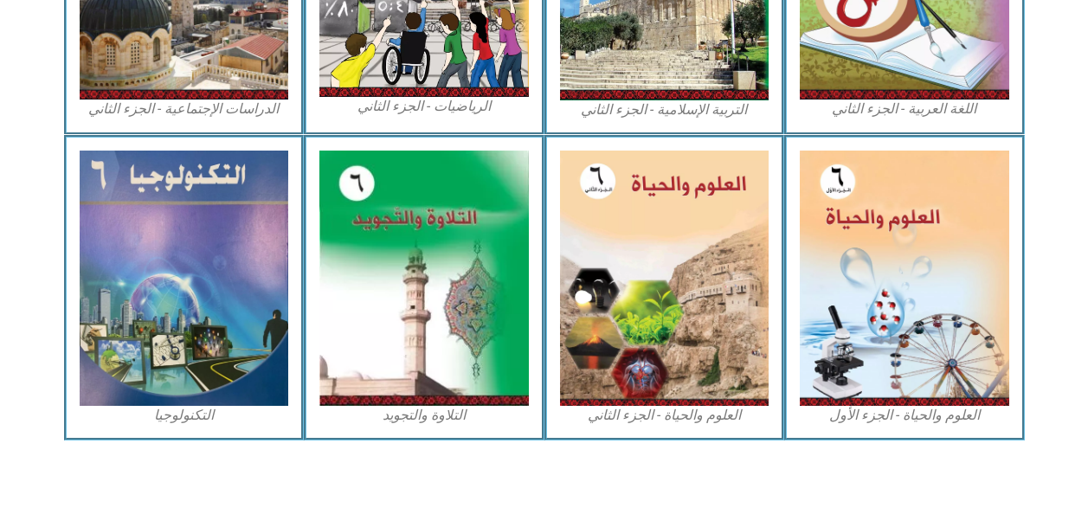
click at [873, 423] on figcaption "العلوم والحياة - الجزء الأول" at bounding box center [905, 415] width 210 height 19
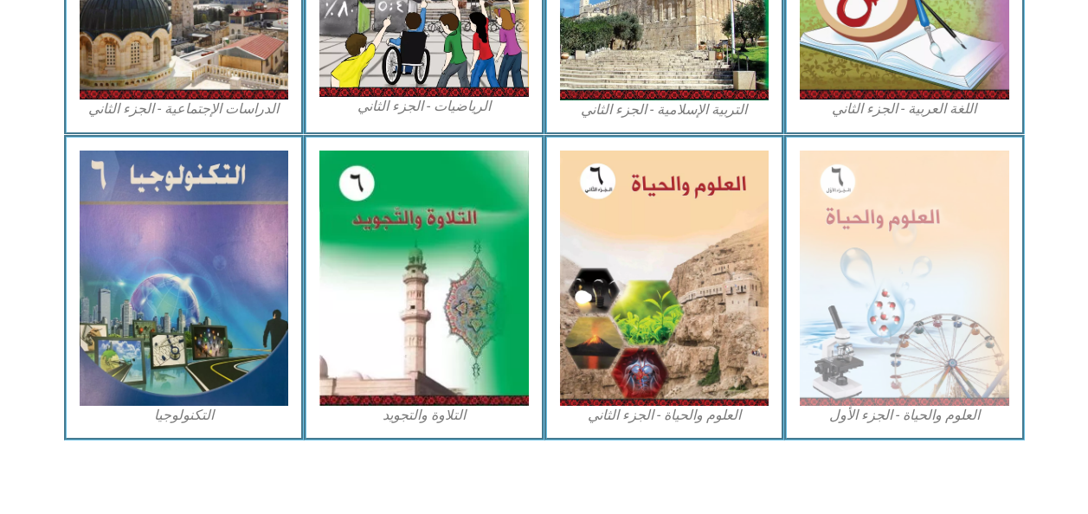
click at [861, 312] on img at bounding box center [905, 278] width 210 height 255
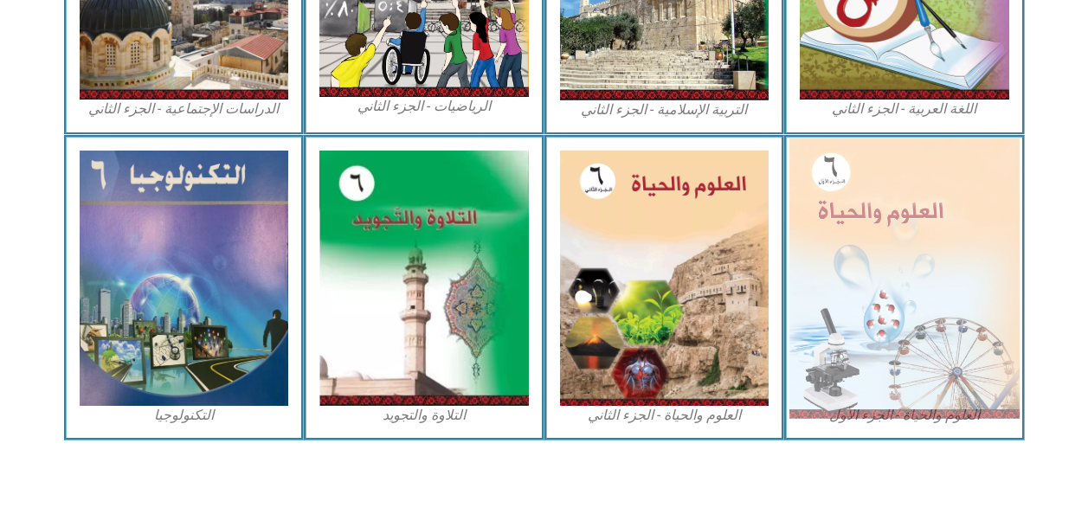
click at [868, 312] on img at bounding box center [905, 278] width 230 height 281
click at [874, 314] on img at bounding box center [905, 278] width 230 height 281
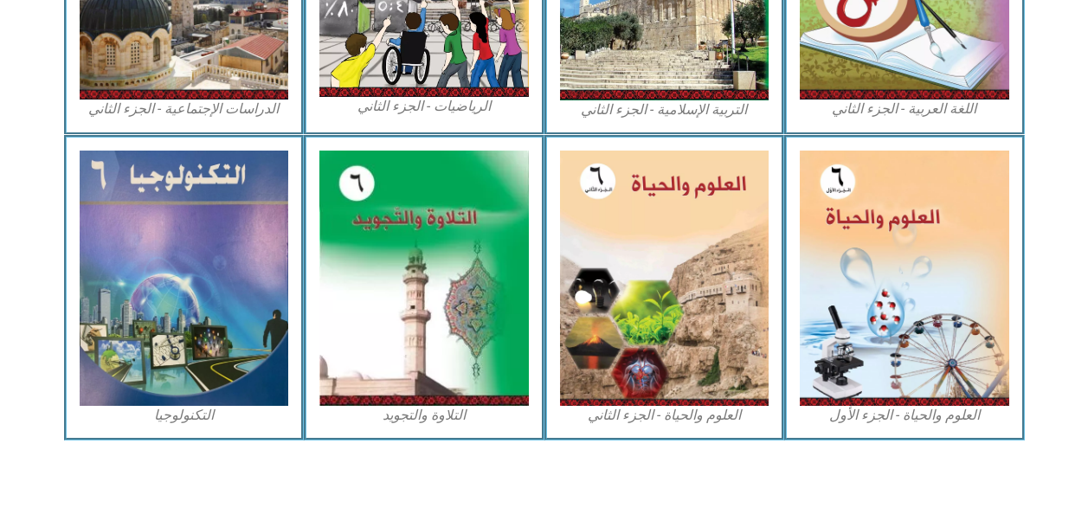
click at [921, 353] on img at bounding box center [905, 278] width 210 height 255
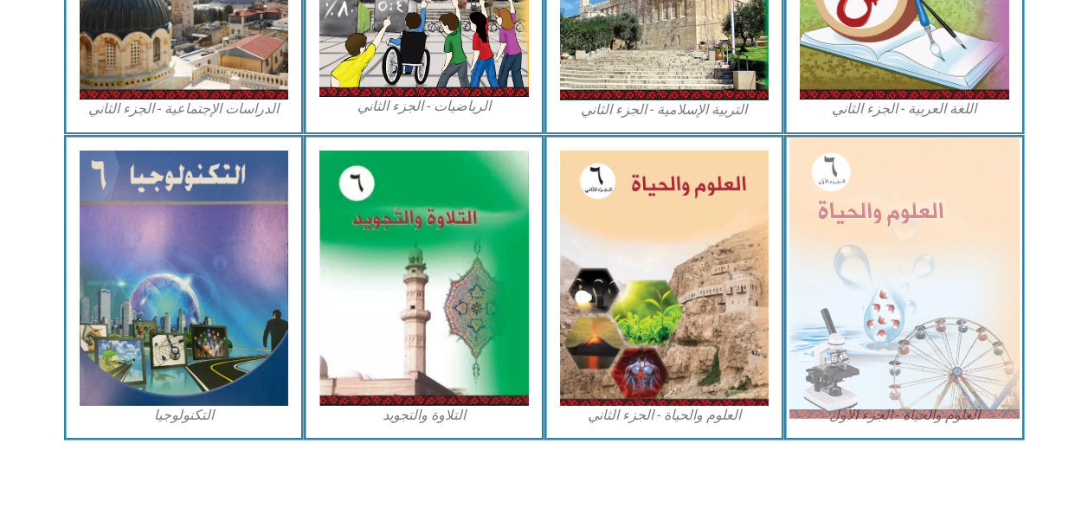
click at [929, 348] on img at bounding box center [905, 278] width 230 height 281
click at [945, 341] on img at bounding box center [905, 278] width 230 height 281
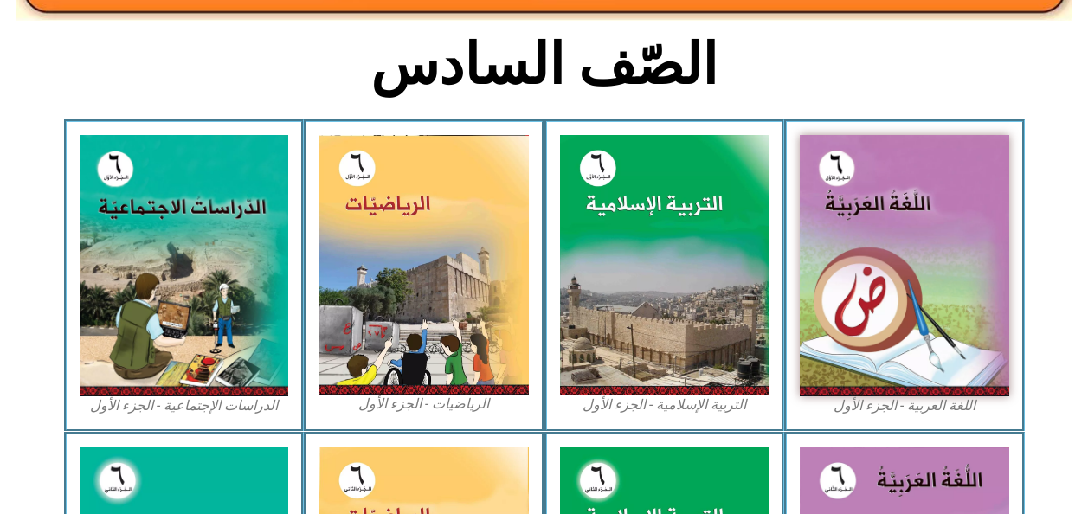
scroll to position [419, 0]
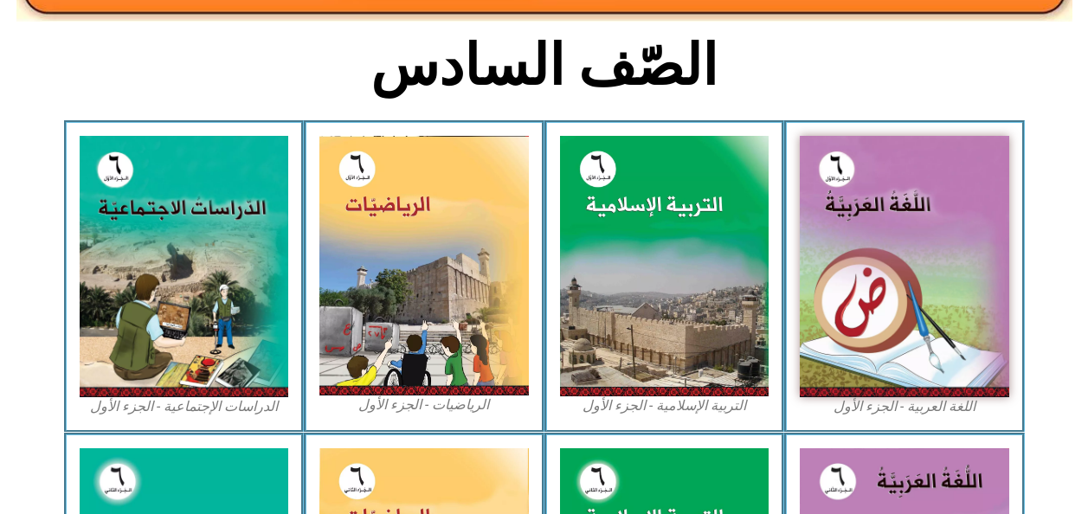
click at [862, 281] on img at bounding box center [905, 266] width 210 height 261
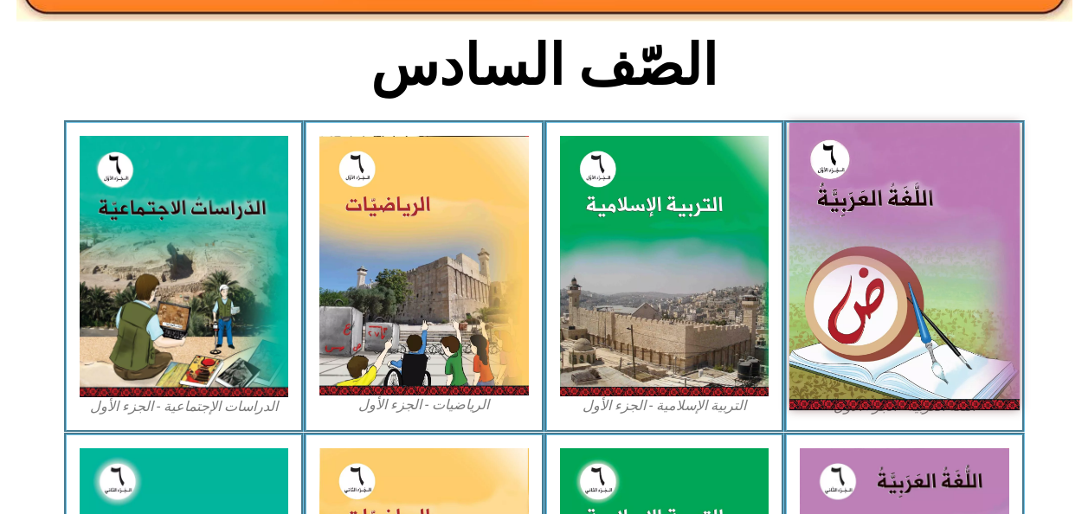
click at [926, 347] on img at bounding box center [905, 266] width 230 height 287
click at [925, 336] on img at bounding box center [905, 266] width 230 height 287
click at [921, 336] on img at bounding box center [905, 266] width 230 height 287
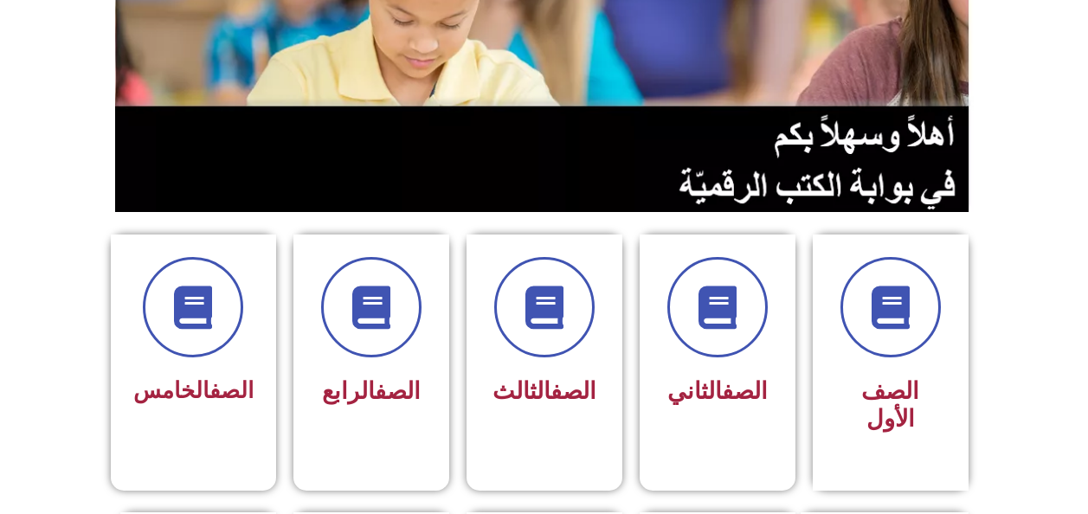
scroll to position [251, 0]
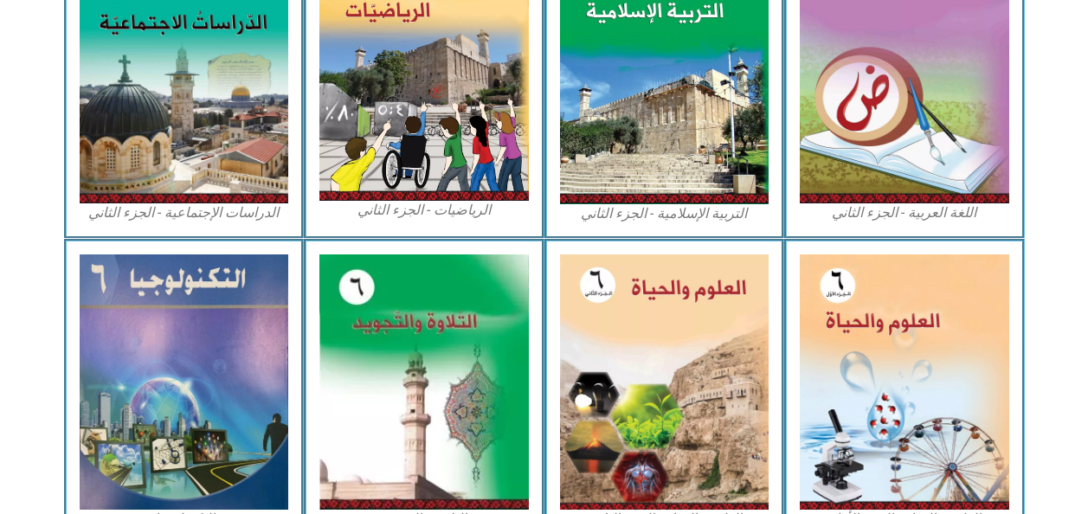
scroll to position [862, 0]
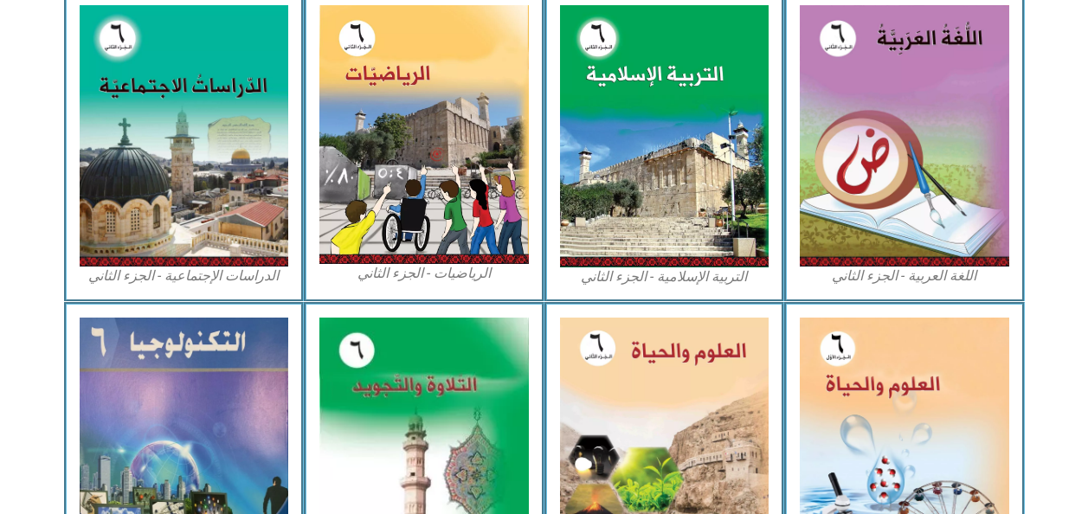
click at [903, 199] on img at bounding box center [905, 135] width 210 height 261
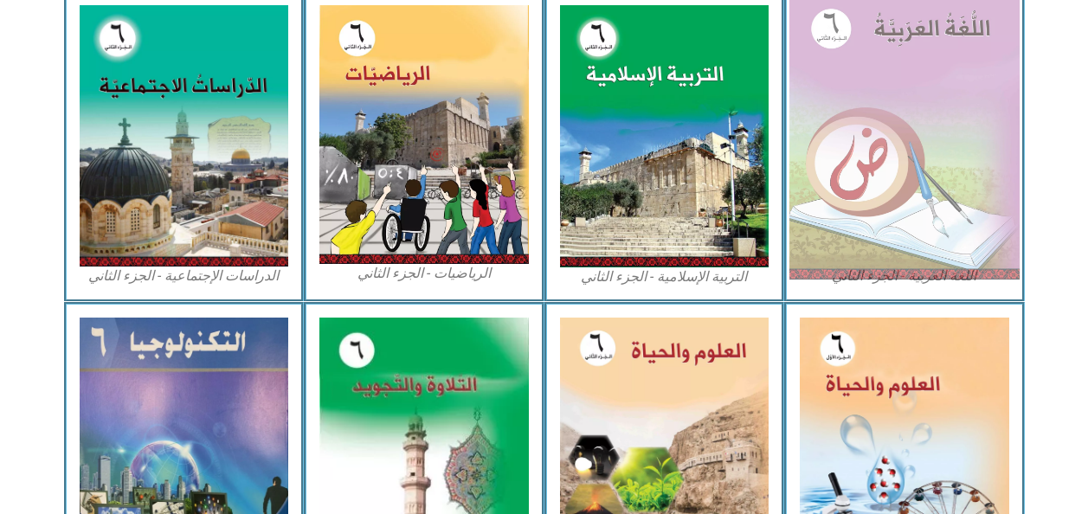
click at [903, 204] on img at bounding box center [905, 135] width 230 height 287
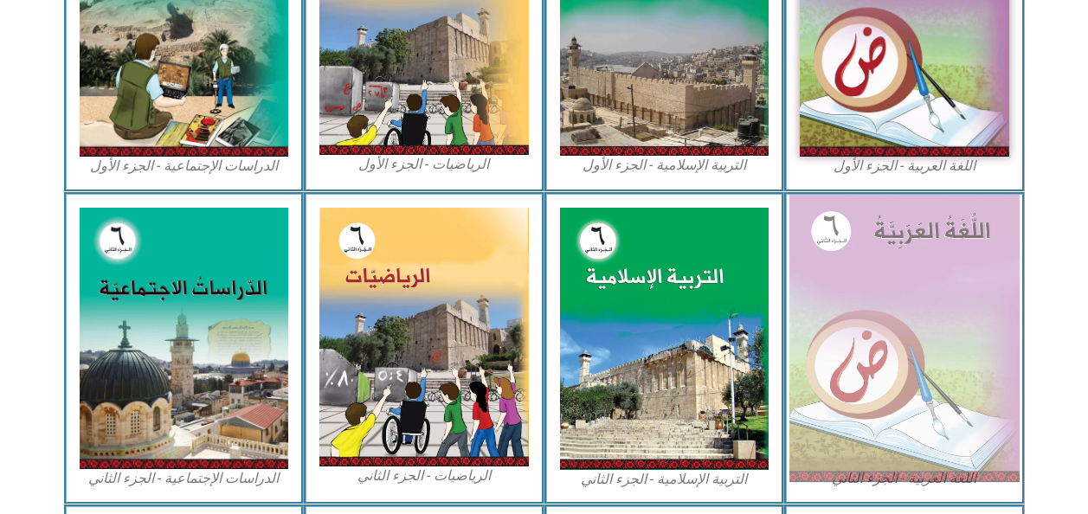
scroll to position [656, 0]
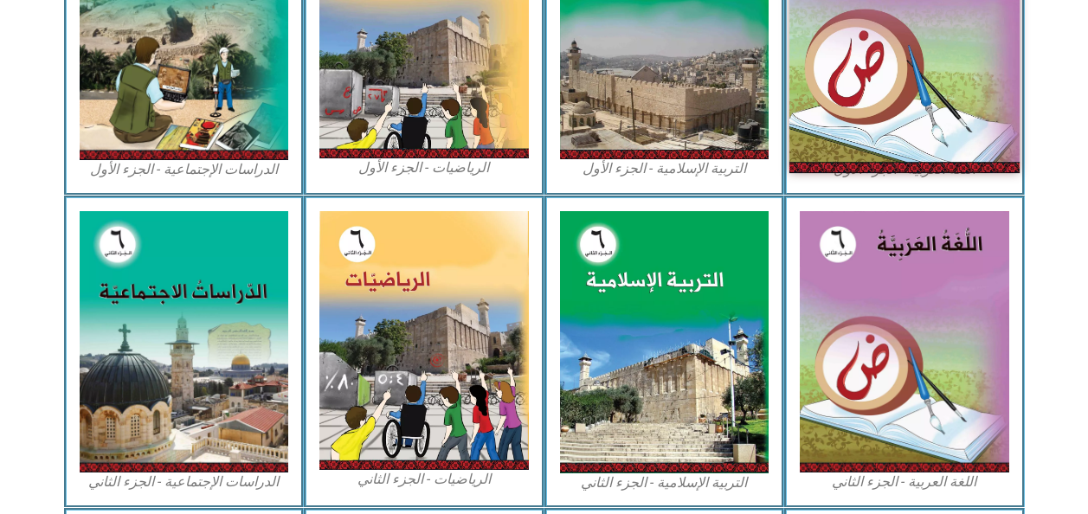
click at [875, 146] on img at bounding box center [905, 29] width 230 height 287
click at [878, 142] on img at bounding box center [905, 29] width 230 height 287
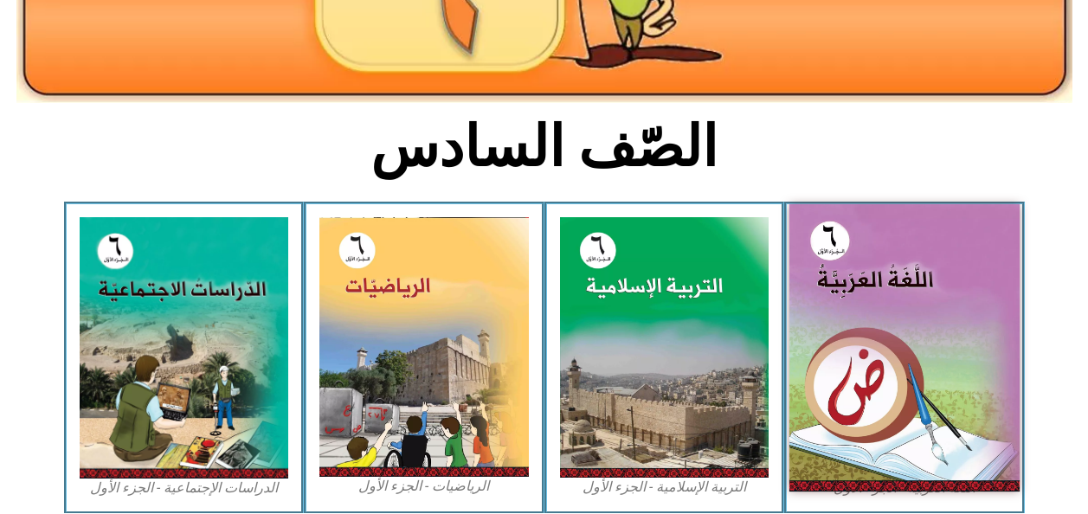
scroll to position [335, 0]
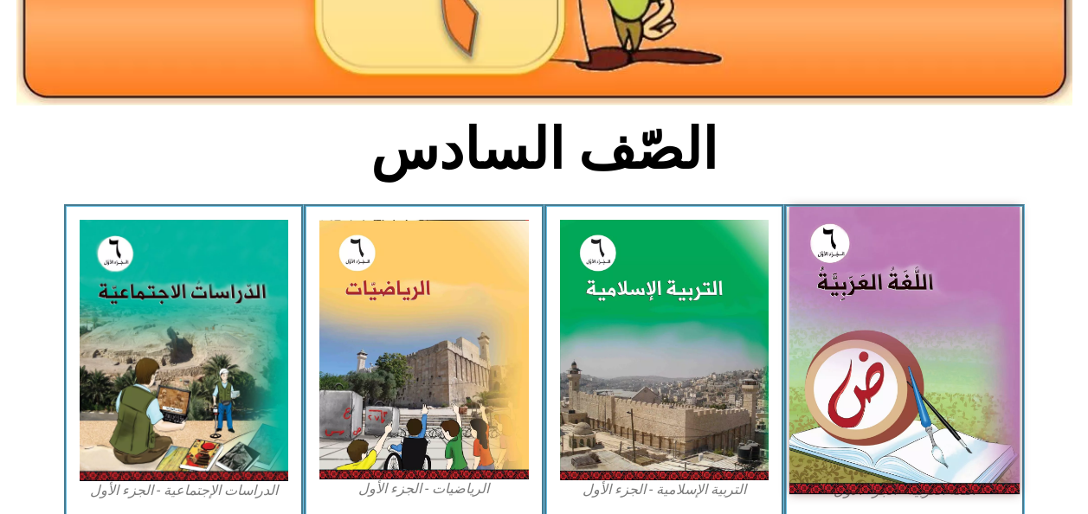
click at [842, 445] on img at bounding box center [905, 350] width 230 height 287
click at [878, 416] on img at bounding box center [905, 350] width 230 height 287
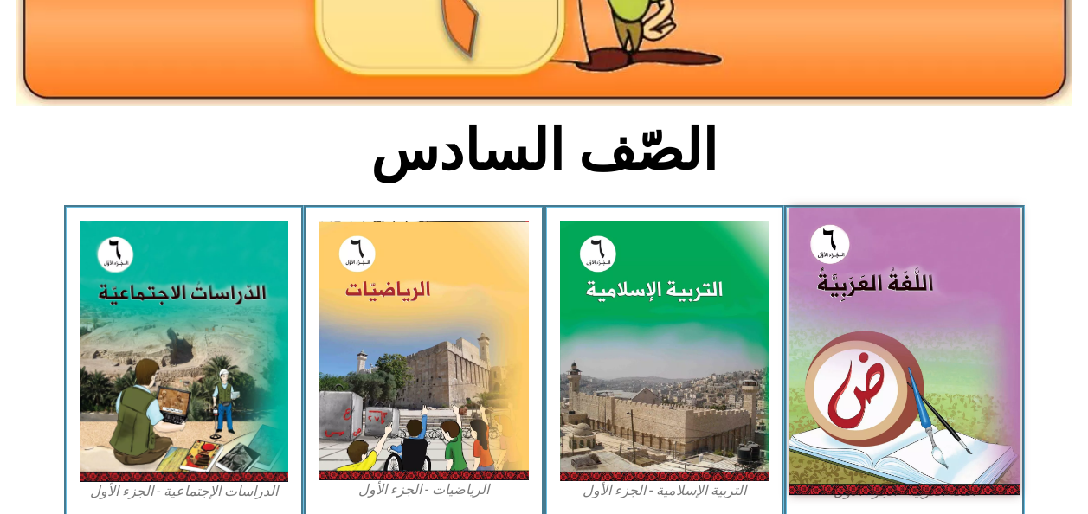
scroll to position [334, 0]
click at [977, 391] on img at bounding box center [905, 351] width 230 height 287
click at [974, 409] on img at bounding box center [905, 351] width 230 height 287
click at [988, 414] on img at bounding box center [905, 351] width 230 height 287
click at [981, 429] on img at bounding box center [905, 351] width 230 height 287
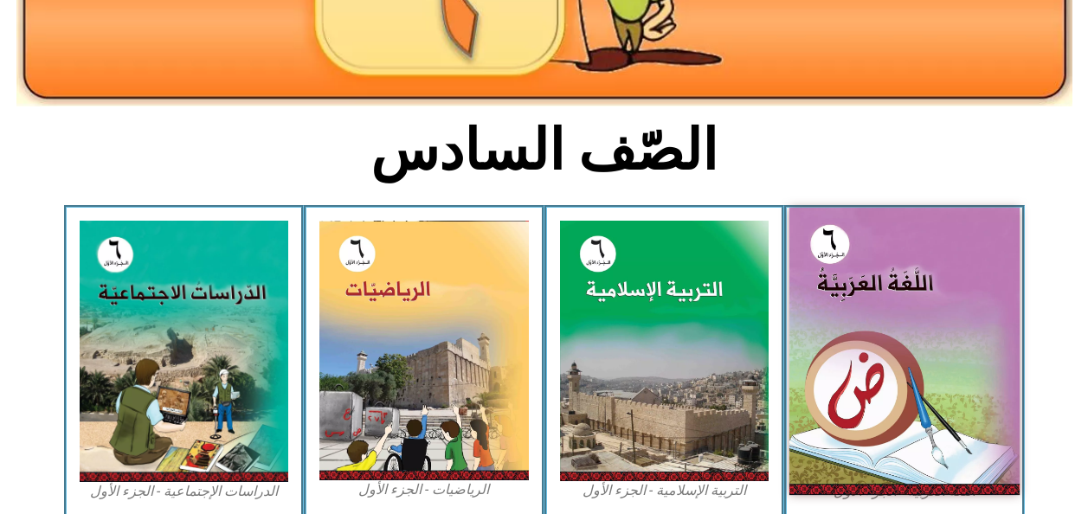
click at [982, 432] on img at bounding box center [905, 351] width 230 height 287
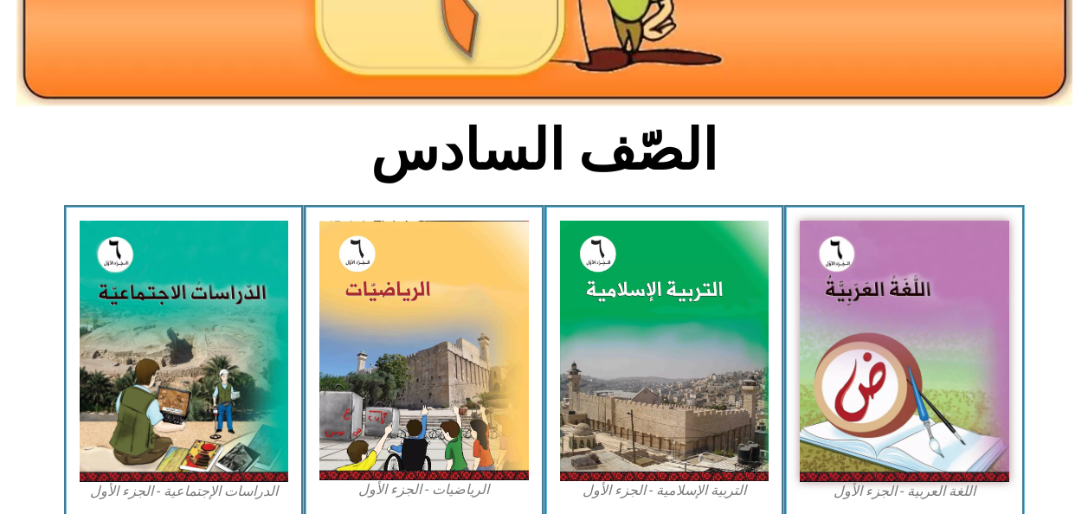
click at [979, 454] on img at bounding box center [905, 351] width 210 height 261
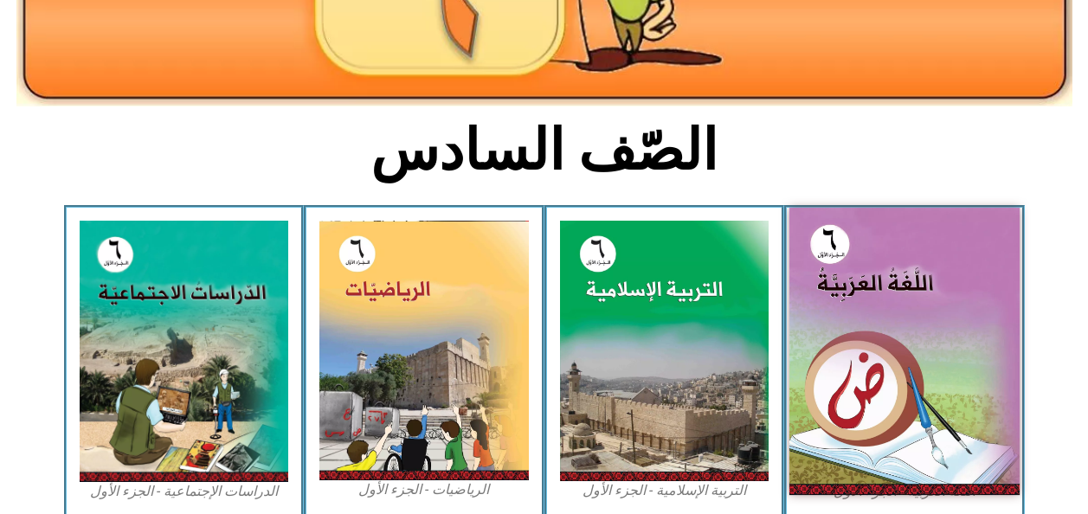
click at [983, 466] on img at bounding box center [905, 351] width 230 height 287
click at [981, 395] on img at bounding box center [905, 351] width 230 height 287
click at [969, 410] on img at bounding box center [905, 351] width 230 height 287
click at [853, 313] on img at bounding box center [905, 351] width 230 height 287
click at [856, 325] on img at bounding box center [905, 351] width 230 height 287
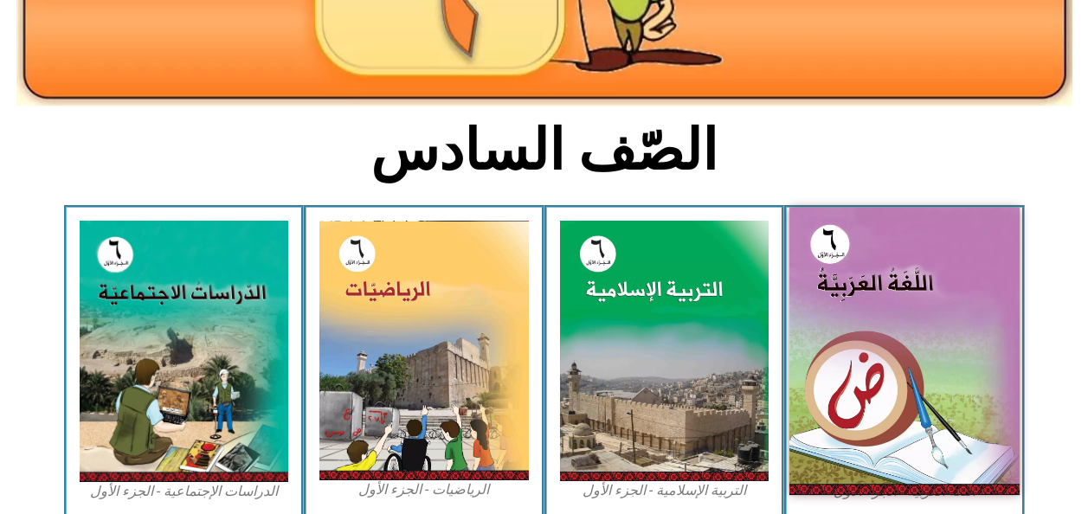
click at [875, 335] on img at bounding box center [905, 351] width 230 height 287
click at [876, 334] on img at bounding box center [905, 351] width 230 height 287
click at [914, 421] on img at bounding box center [905, 351] width 230 height 287
click at [946, 412] on img at bounding box center [905, 351] width 230 height 287
click at [950, 408] on img at bounding box center [905, 351] width 230 height 287
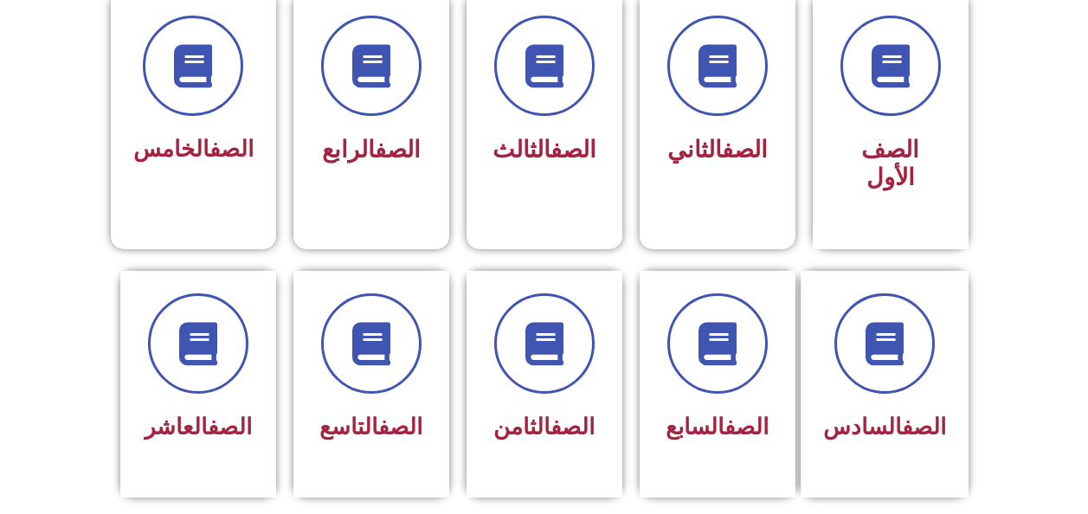
scroll to position [494, 0]
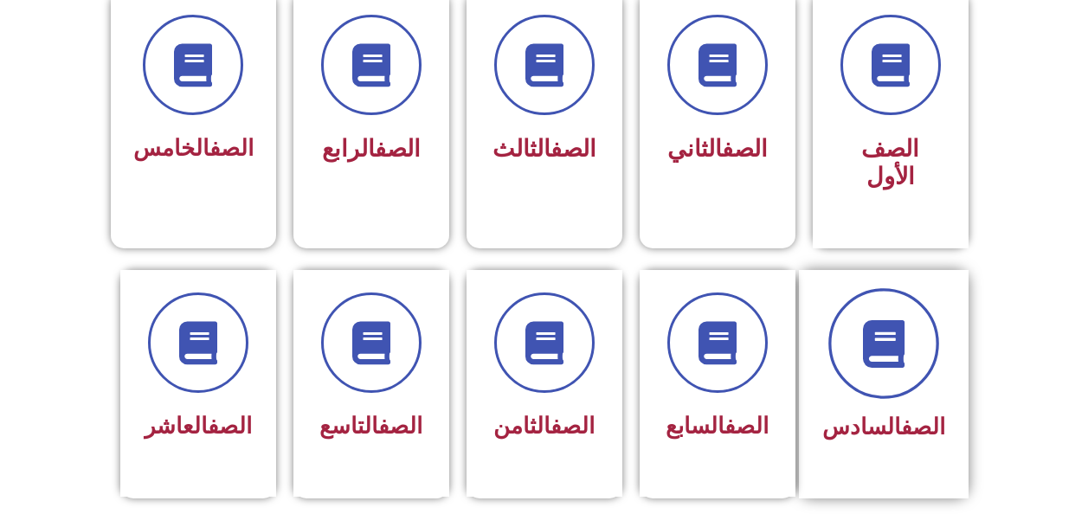
click at [878, 347] on span at bounding box center [884, 343] width 111 height 111
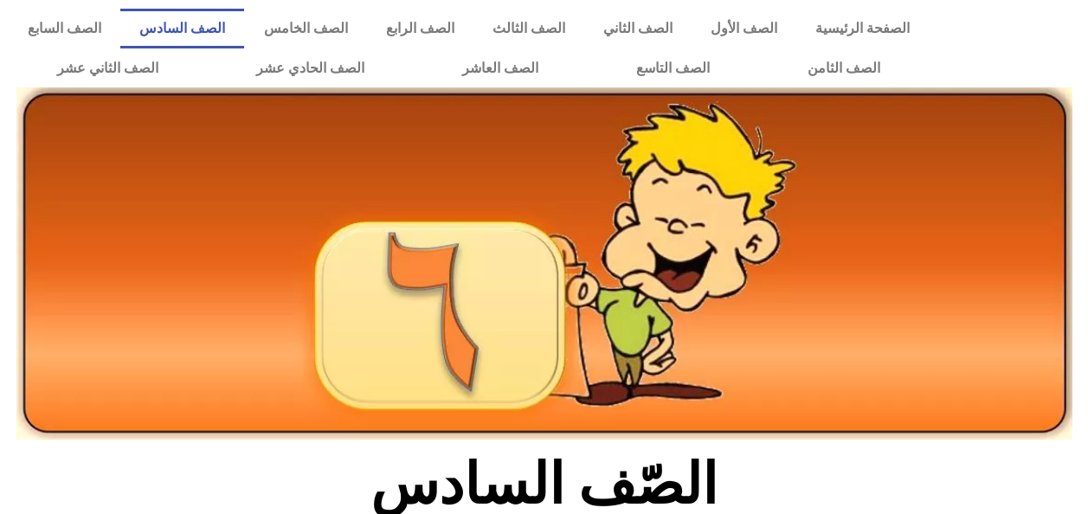
scroll to position [274, 0]
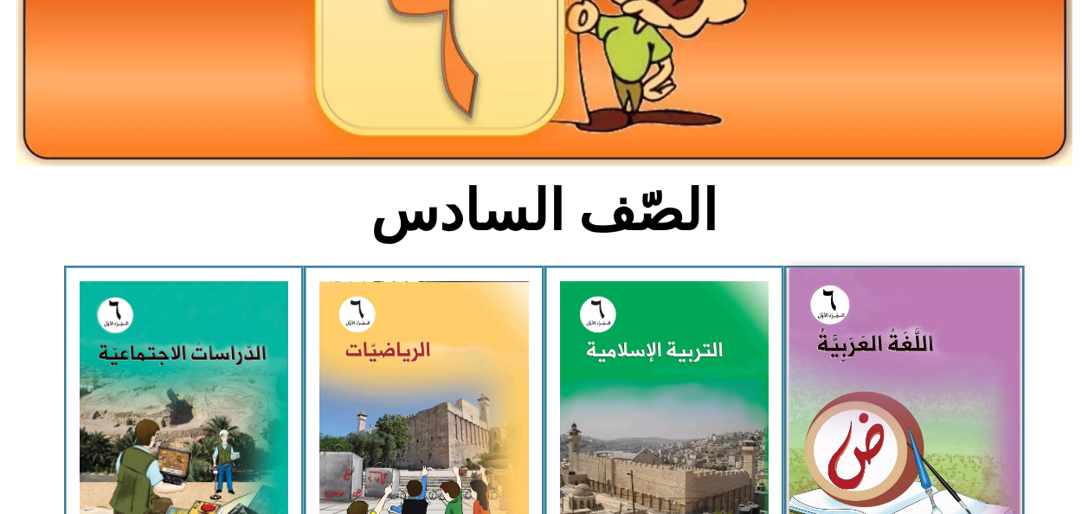
click at [894, 434] on img at bounding box center [905, 411] width 230 height 287
click at [910, 404] on img at bounding box center [905, 411] width 230 height 287
click at [920, 390] on img at bounding box center [905, 411] width 230 height 287
click at [918, 378] on img at bounding box center [905, 411] width 230 height 287
click at [924, 313] on img at bounding box center [905, 411] width 230 height 287
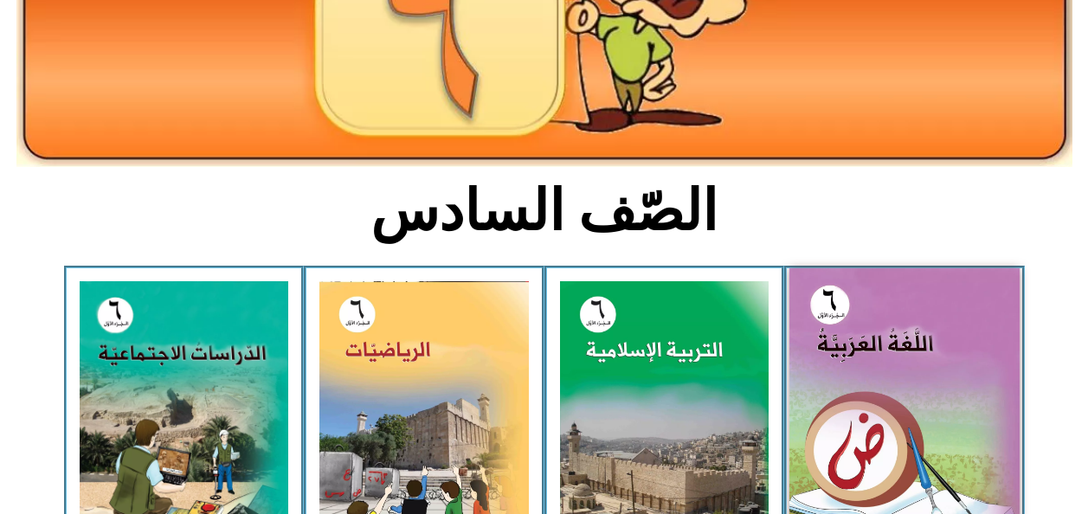
click at [939, 331] on img at bounding box center [905, 411] width 230 height 287
click at [944, 336] on img at bounding box center [905, 411] width 230 height 287
click at [947, 333] on img at bounding box center [905, 411] width 230 height 287
click at [951, 356] on img at bounding box center [905, 411] width 230 height 287
click at [938, 336] on img at bounding box center [905, 411] width 230 height 287
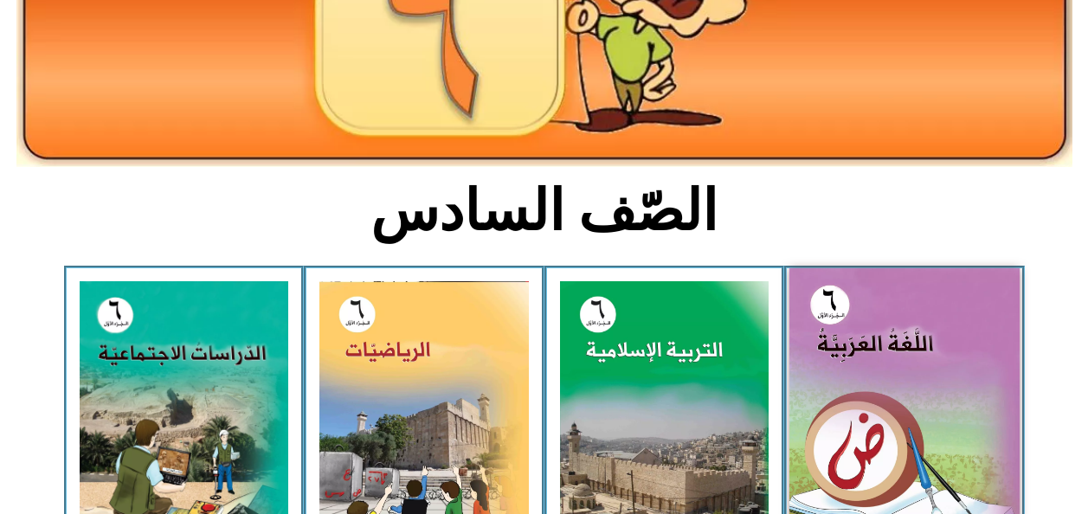
click at [940, 306] on img at bounding box center [905, 411] width 230 height 287
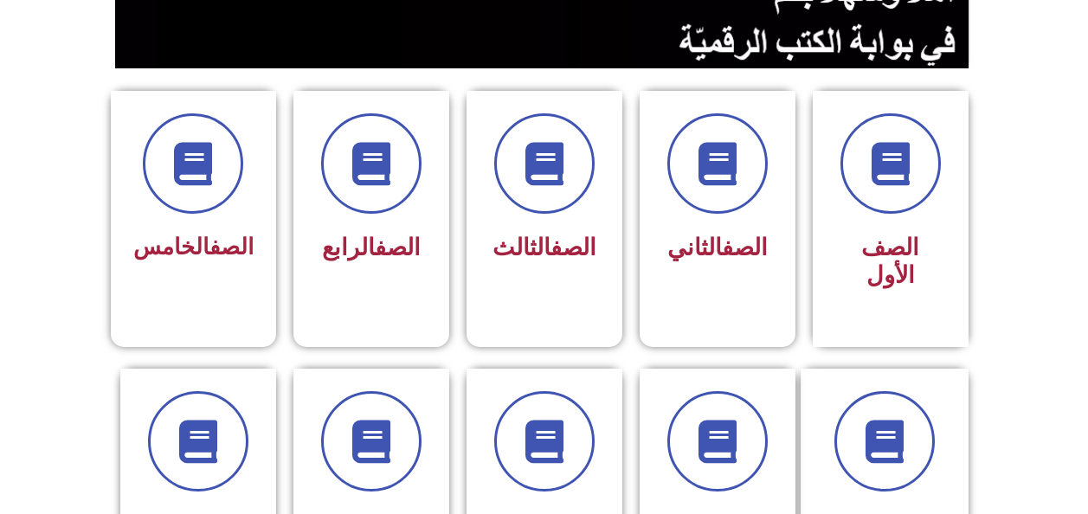
scroll to position [397, 0]
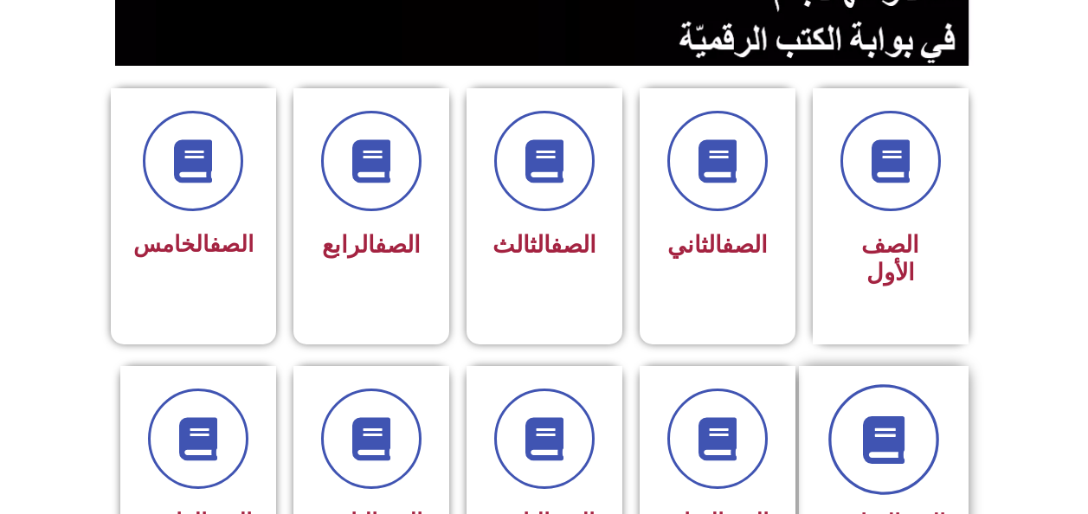
click at [878, 433] on span at bounding box center [884, 439] width 111 height 111
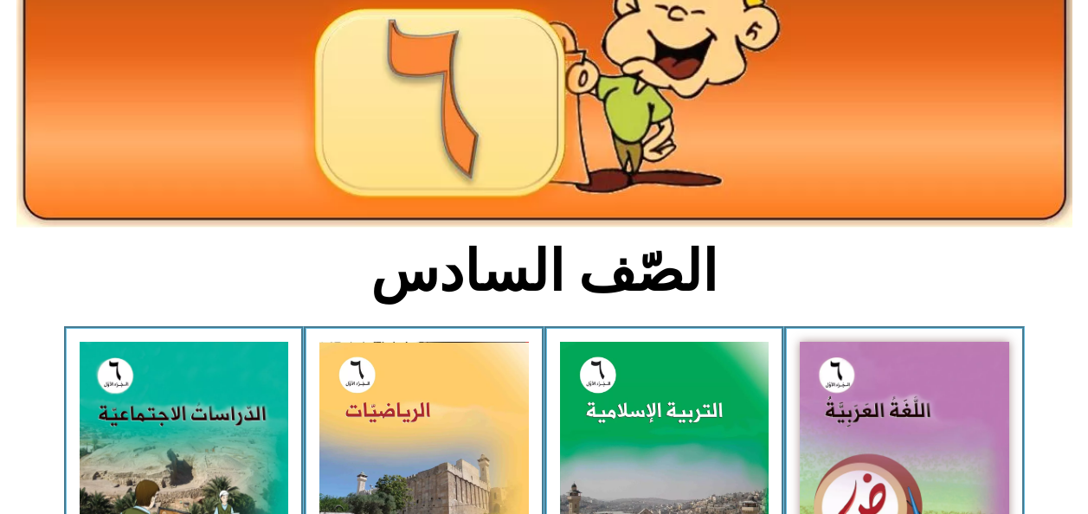
scroll to position [216, 0]
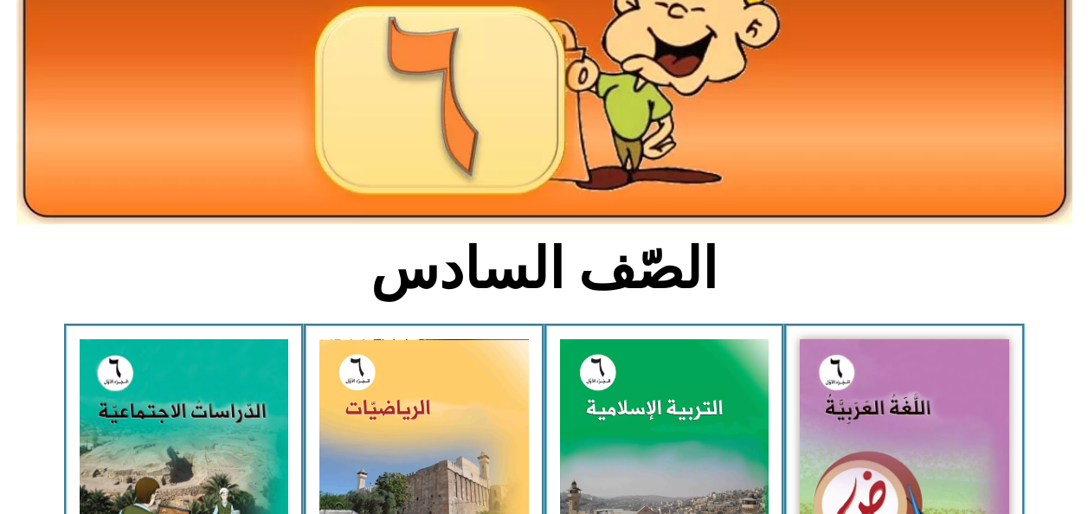
click at [914, 404] on img at bounding box center [905, 469] width 210 height 261
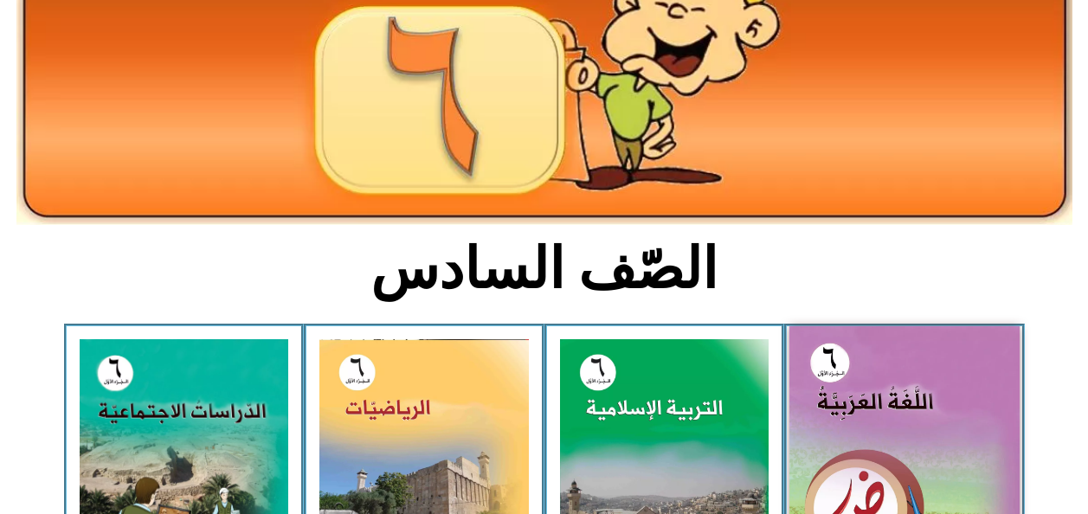
click at [894, 451] on img at bounding box center [905, 469] width 230 height 287
click at [888, 462] on img at bounding box center [905, 469] width 230 height 287
click at [901, 465] on img at bounding box center [905, 469] width 230 height 287
